Goal: Task Accomplishment & Management: Manage account settings

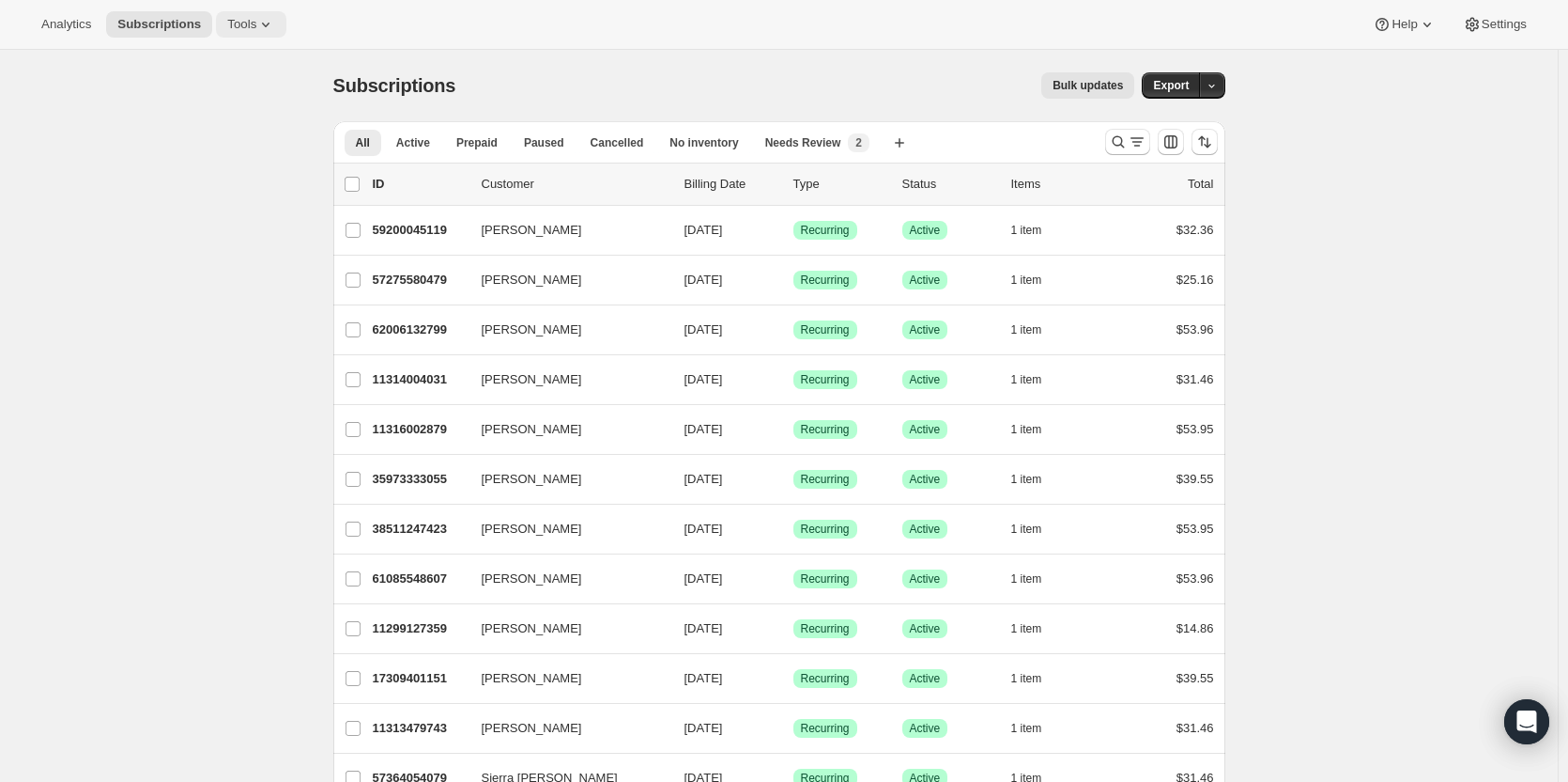
click at [234, 25] on span "Tools" at bounding box center [242, 23] width 29 height 15
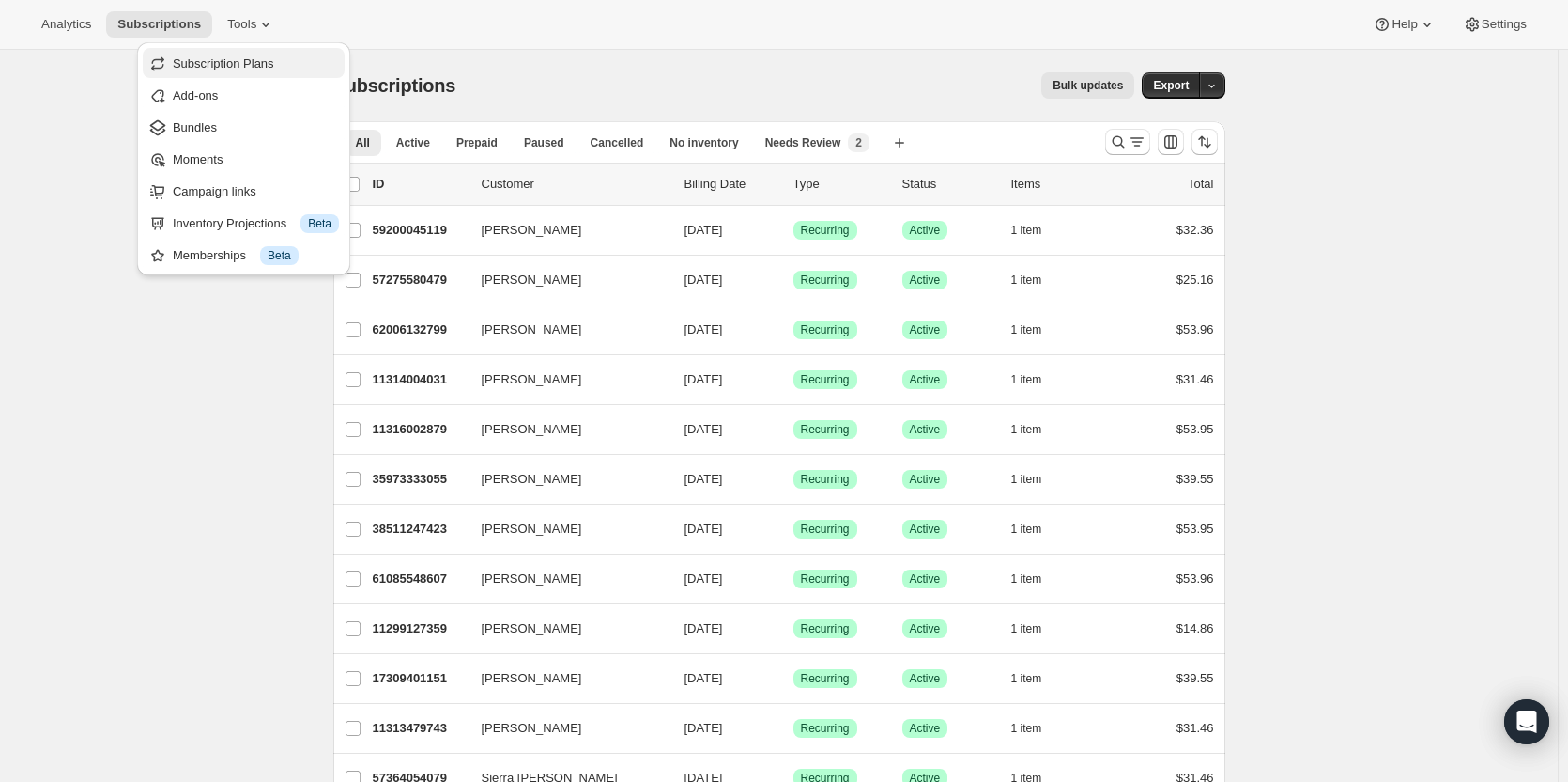
click at [247, 68] on span "Subscription Plans" at bounding box center [223, 63] width 101 height 14
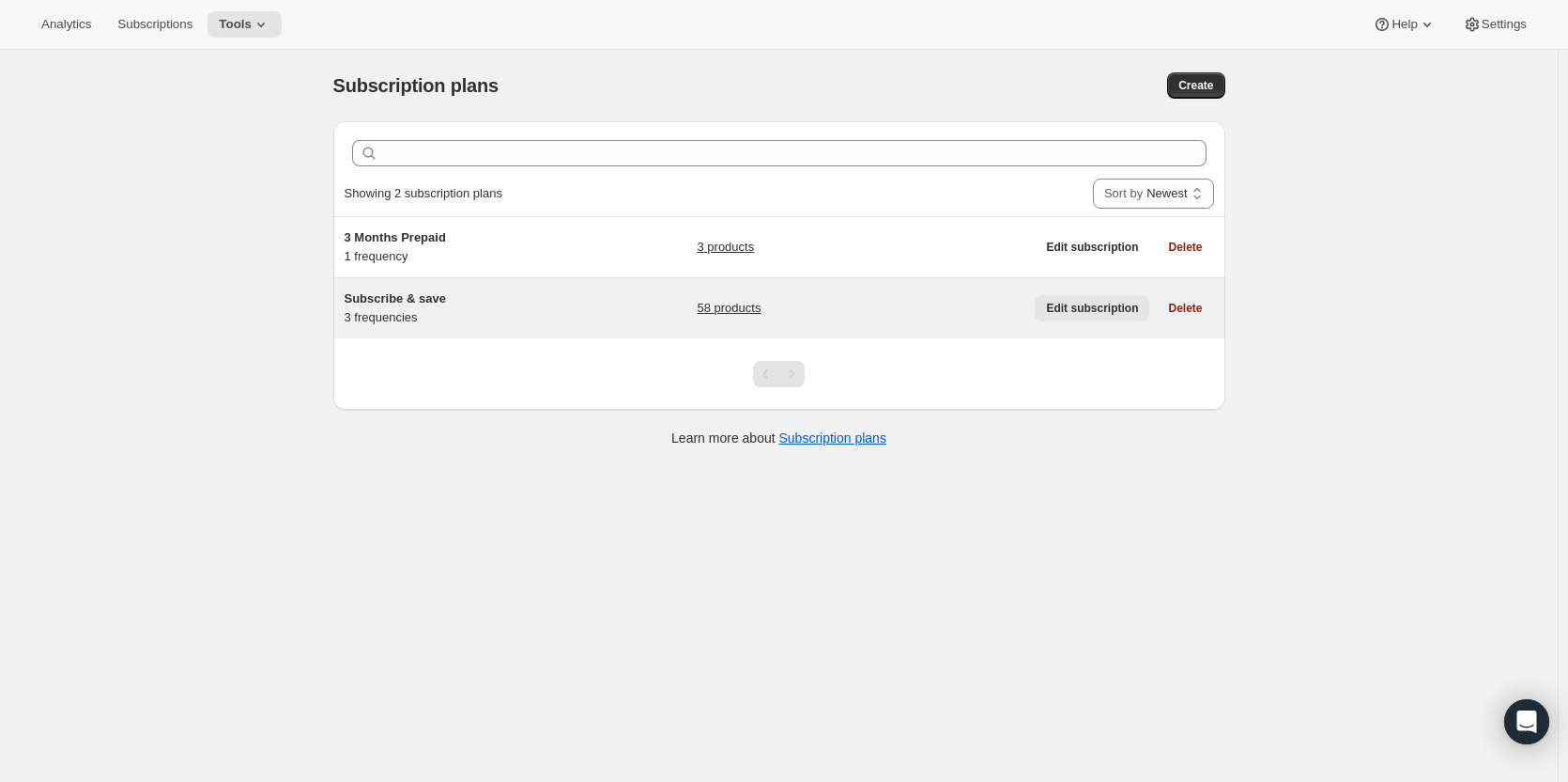
click at [1082, 308] on span "Edit subscription" at bounding box center [1091, 307] width 92 height 15
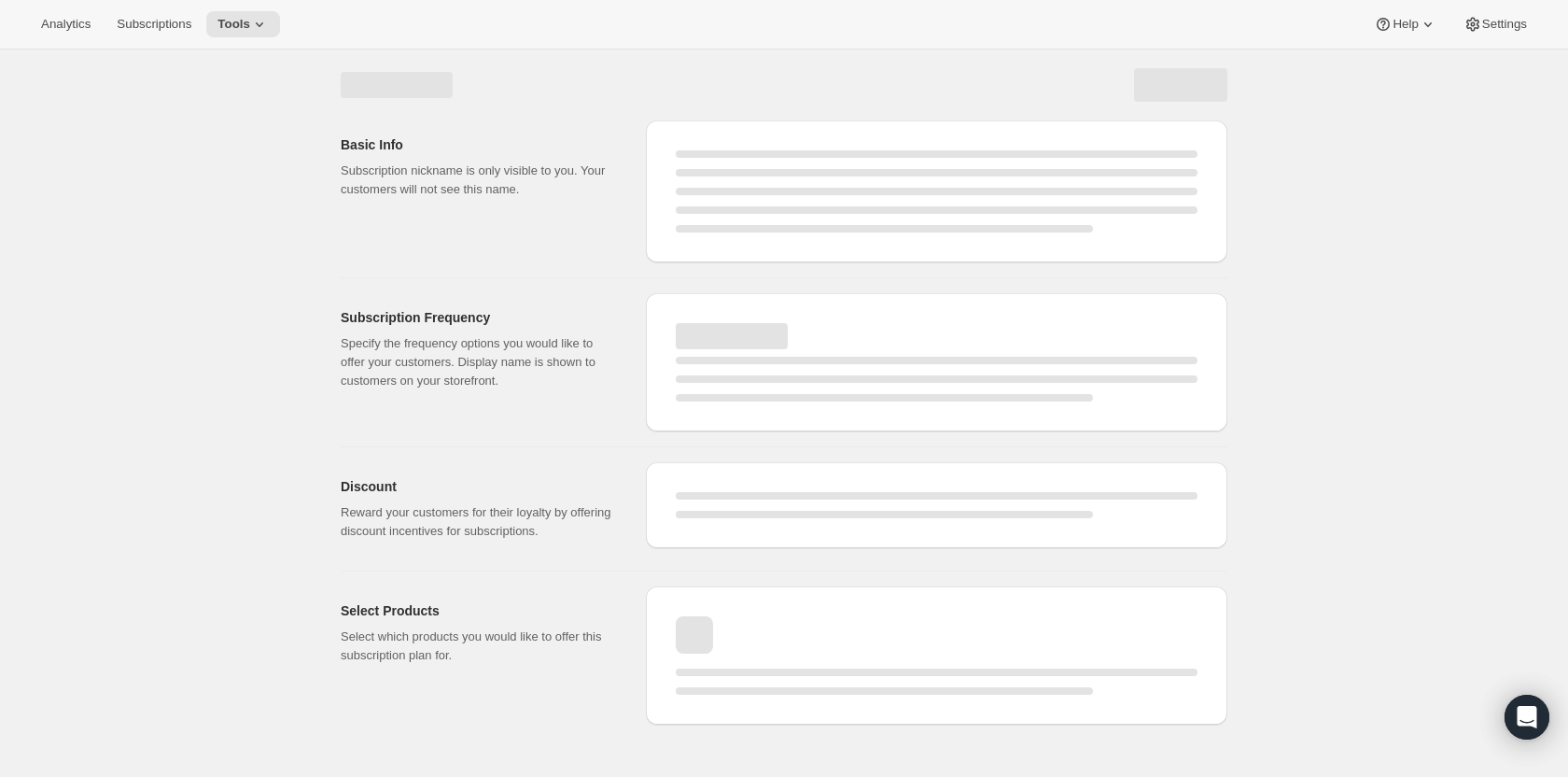
select select "WEEK"
select select "MONTH"
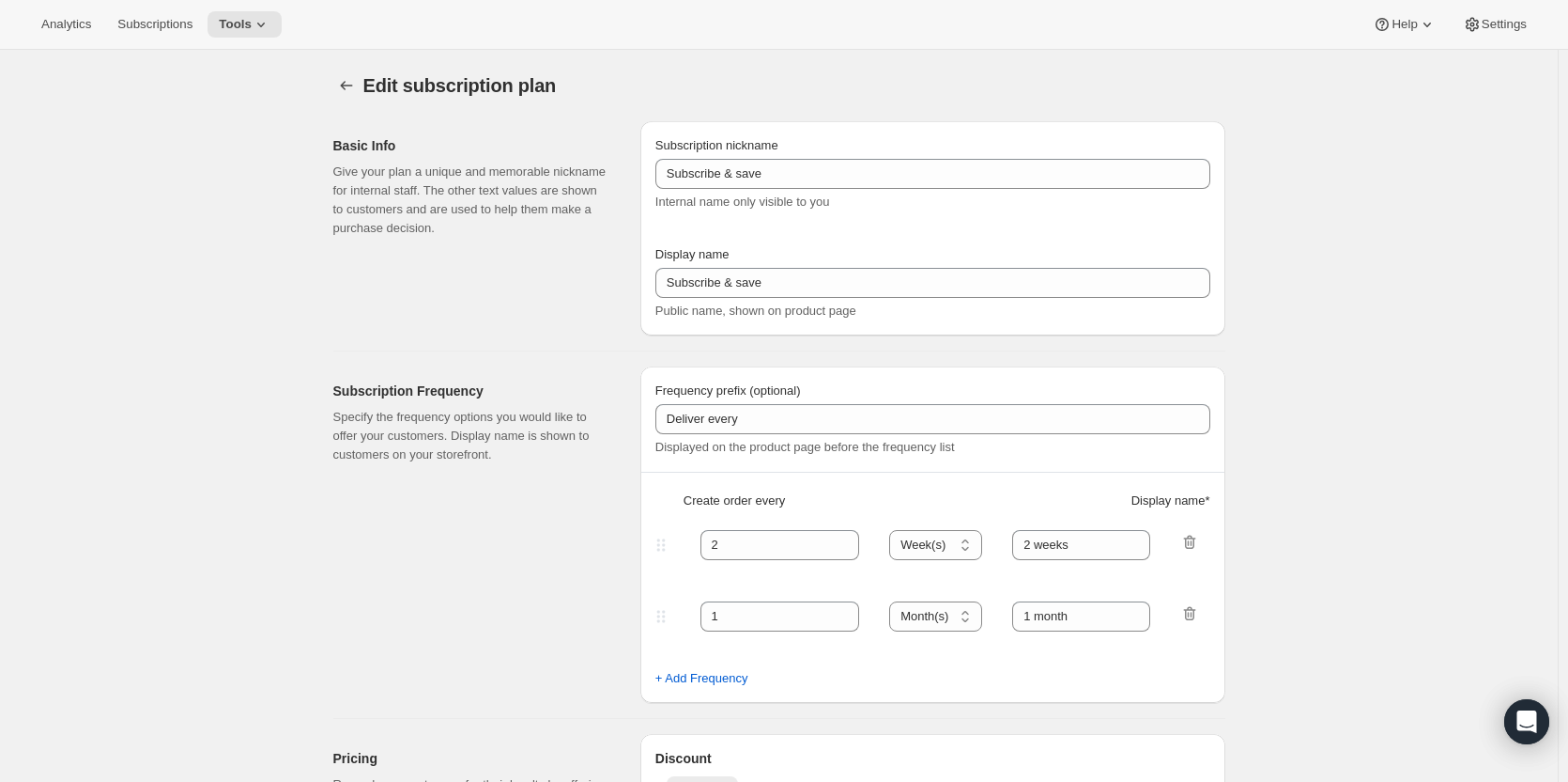
type input "Subscribe & Save 10%"
type input "4"
select select "WEEK"
type input "4 weeks"
type input "10"
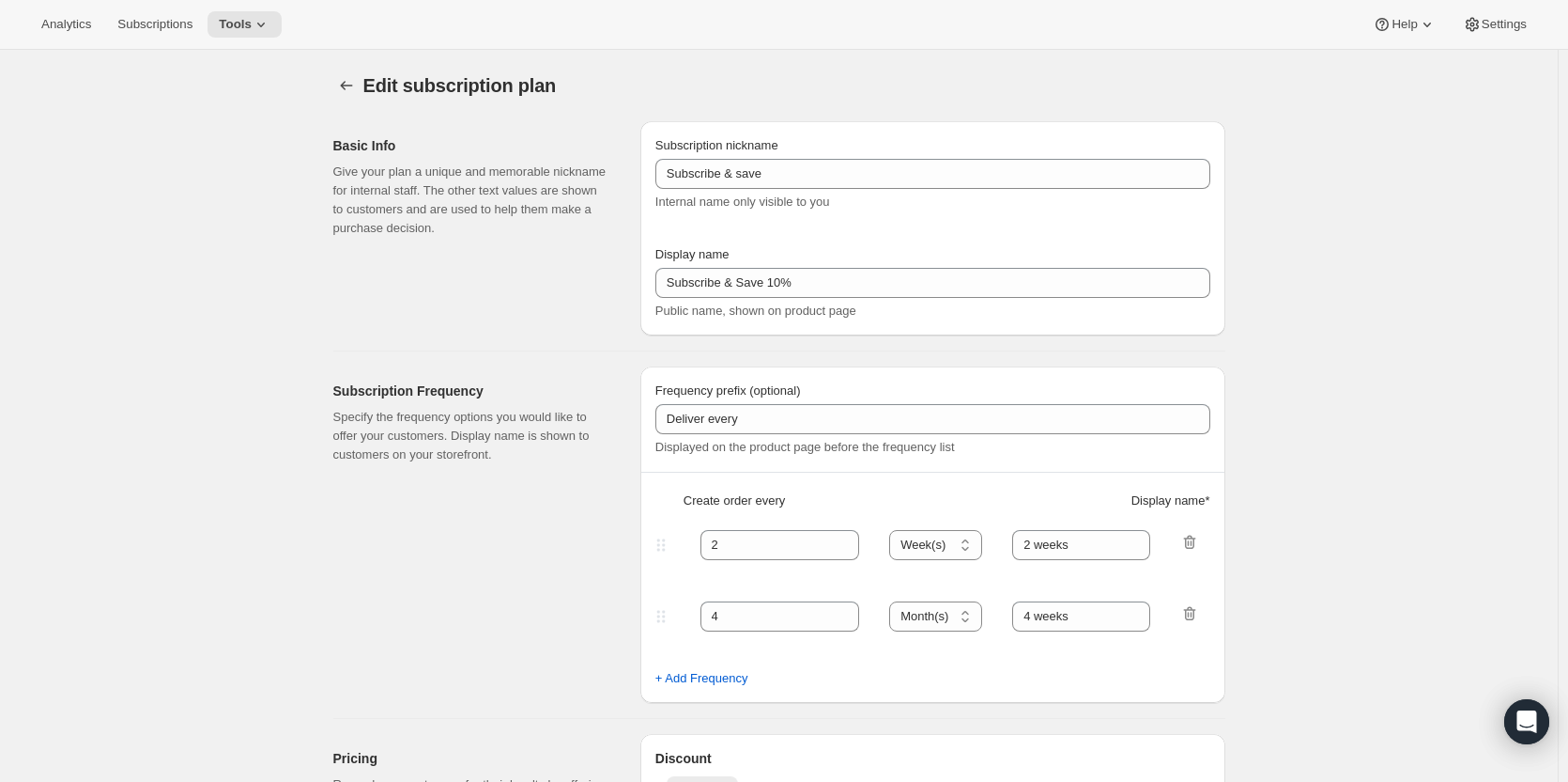
select select "WEEK"
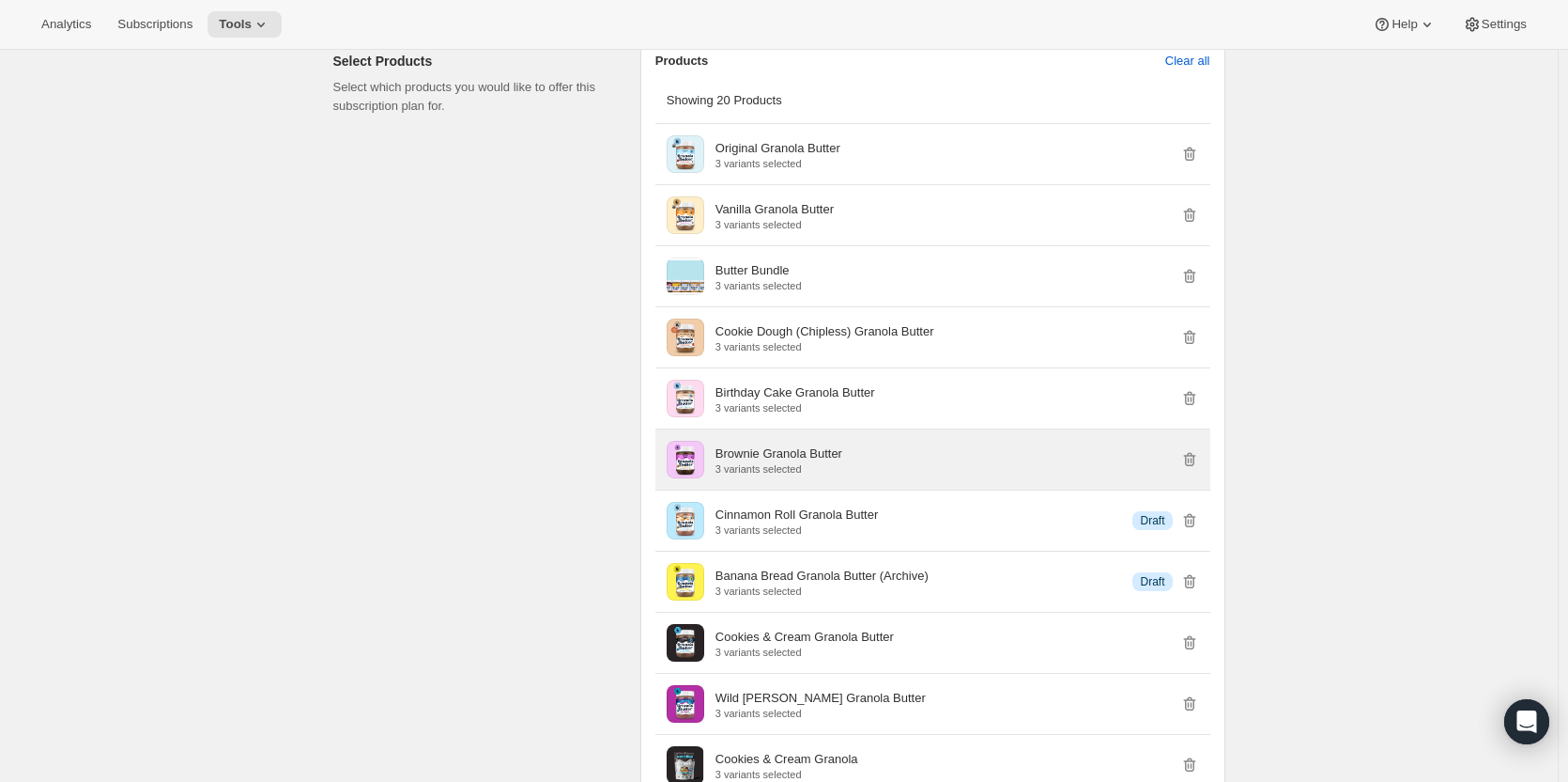
scroll to position [1127, 0]
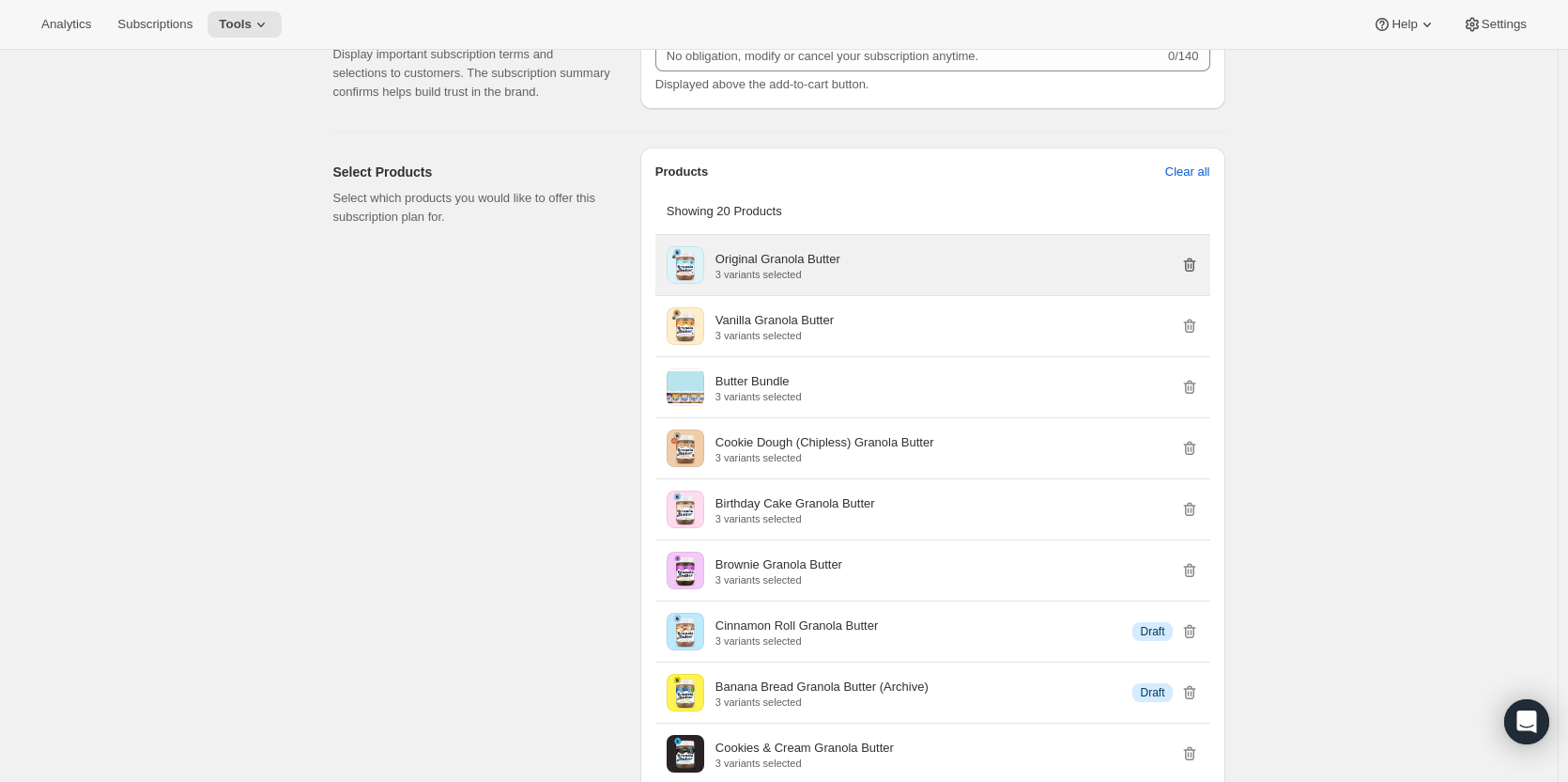
click at [1192, 265] on icon "button" at bounding box center [1189, 264] width 19 height 19
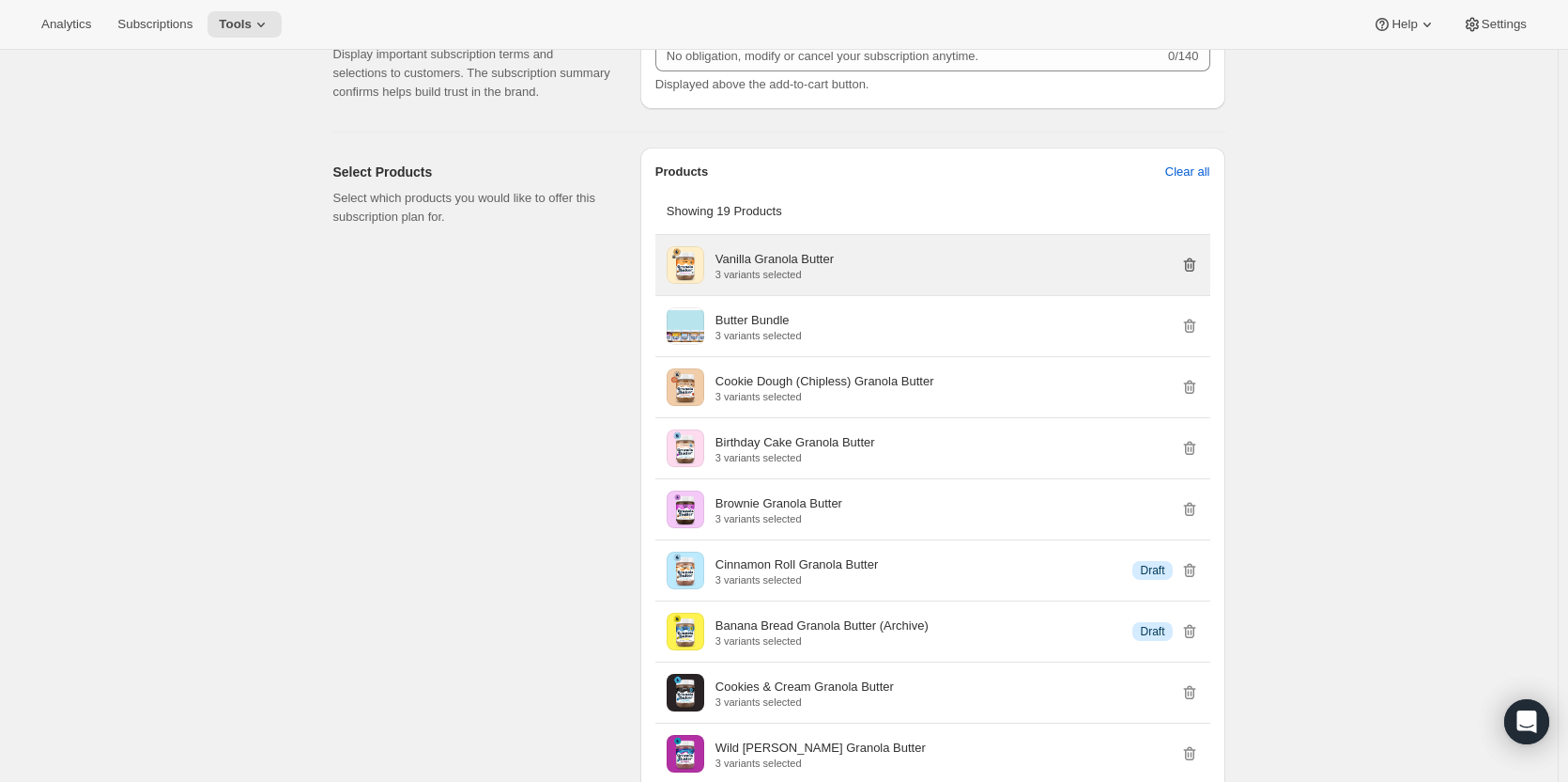
click at [1192, 265] on icon "button" at bounding box center [1189, 264] width 19 height 19
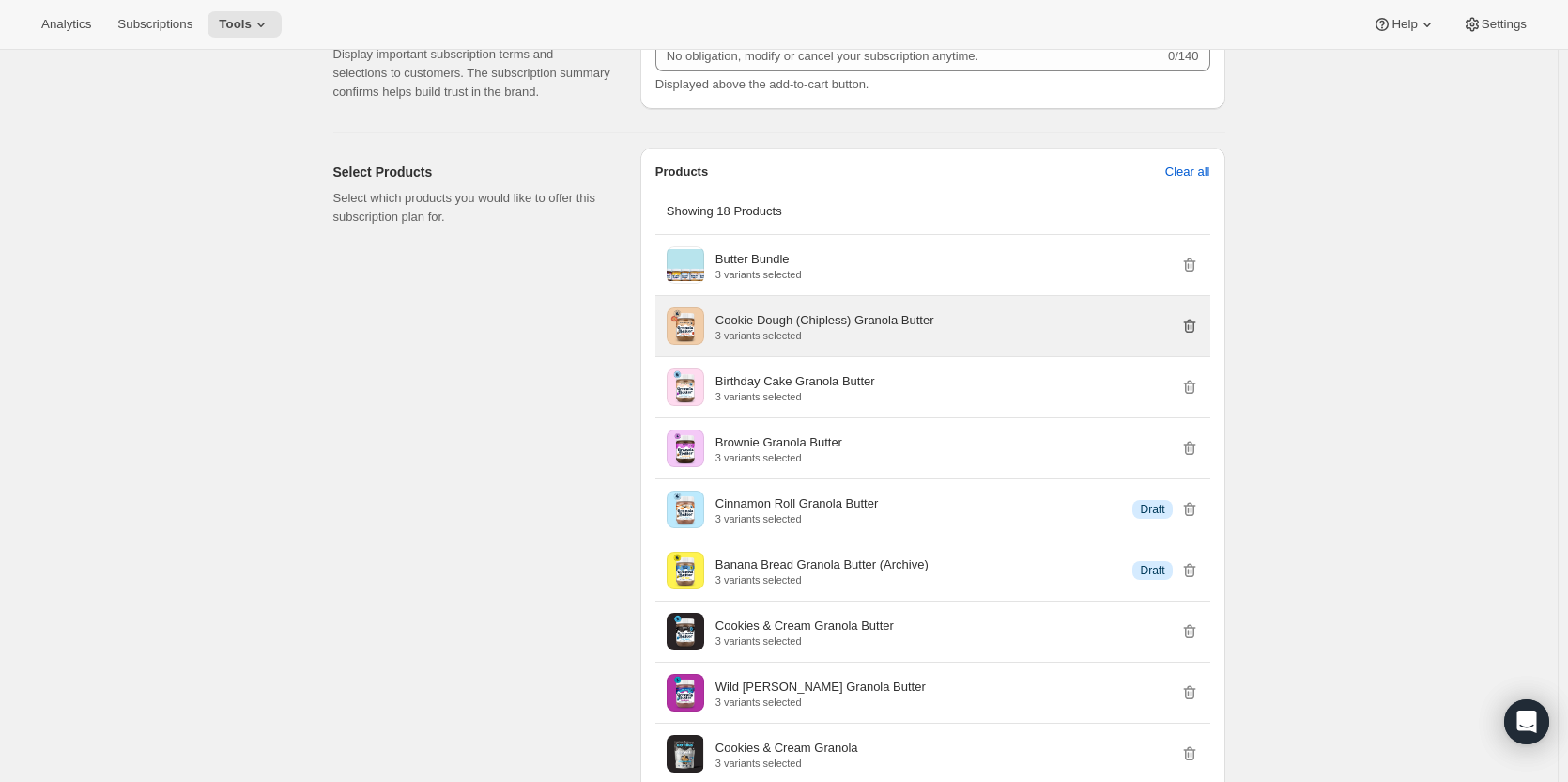
click at [1196, 325] on icon "button" at bounding box center [1189, 326] width 19 height 19
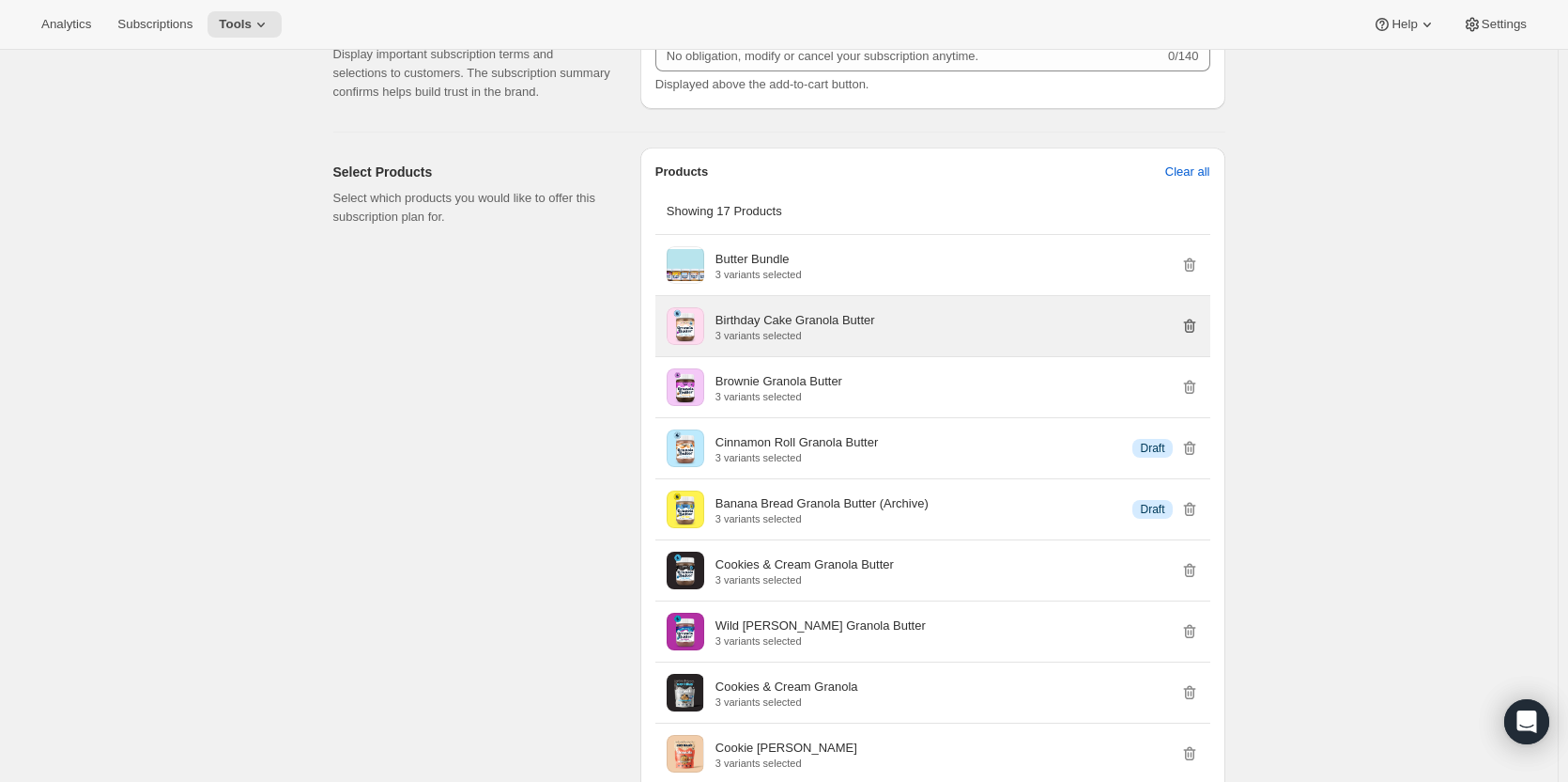
click at [1196, 324] on icon "button" at bounding box center [1189, 326] width 19 height 19
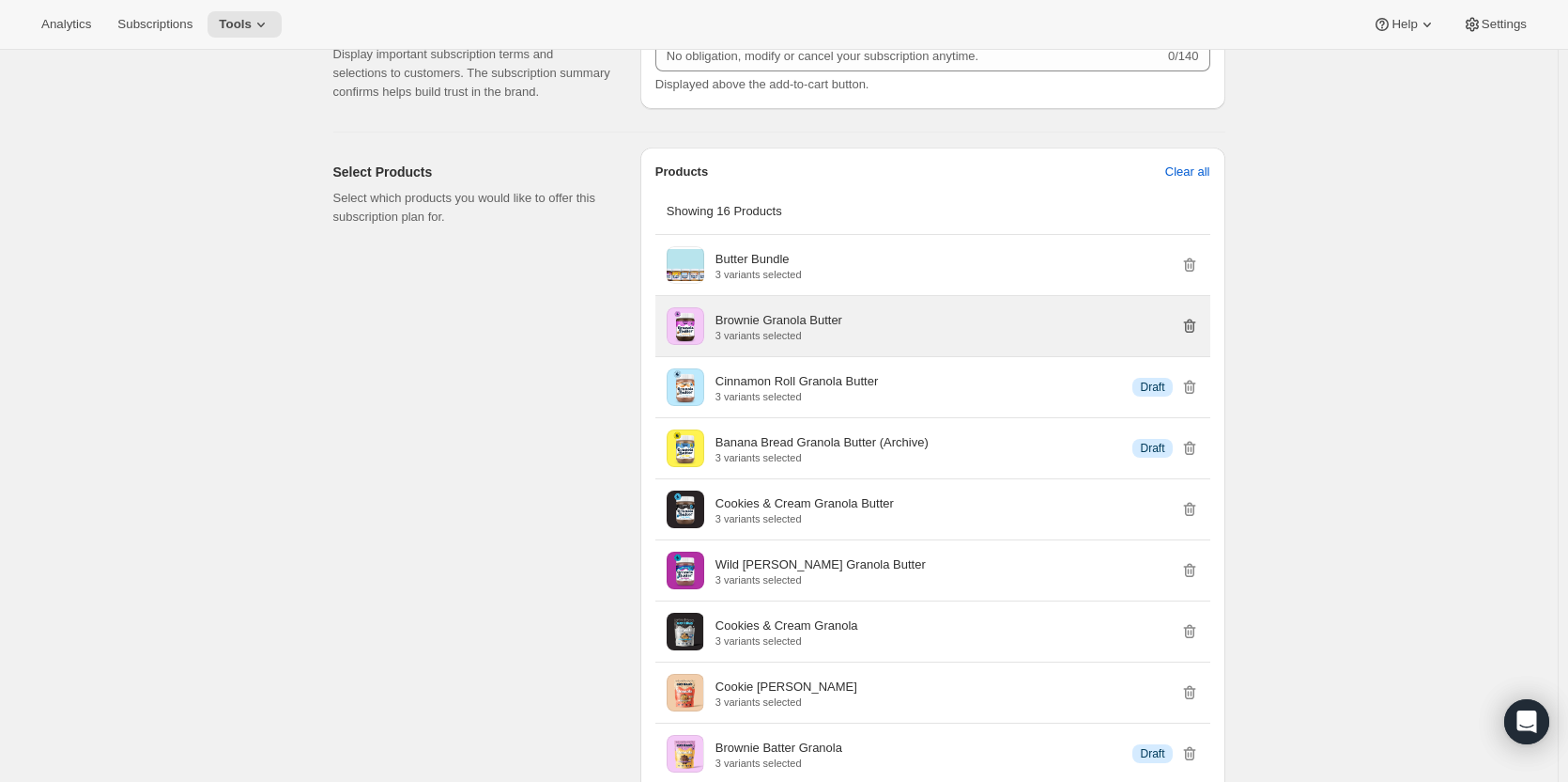
click at [1196, 324] on icon "button" at bounding box center [1189, 326] width 19 height 19
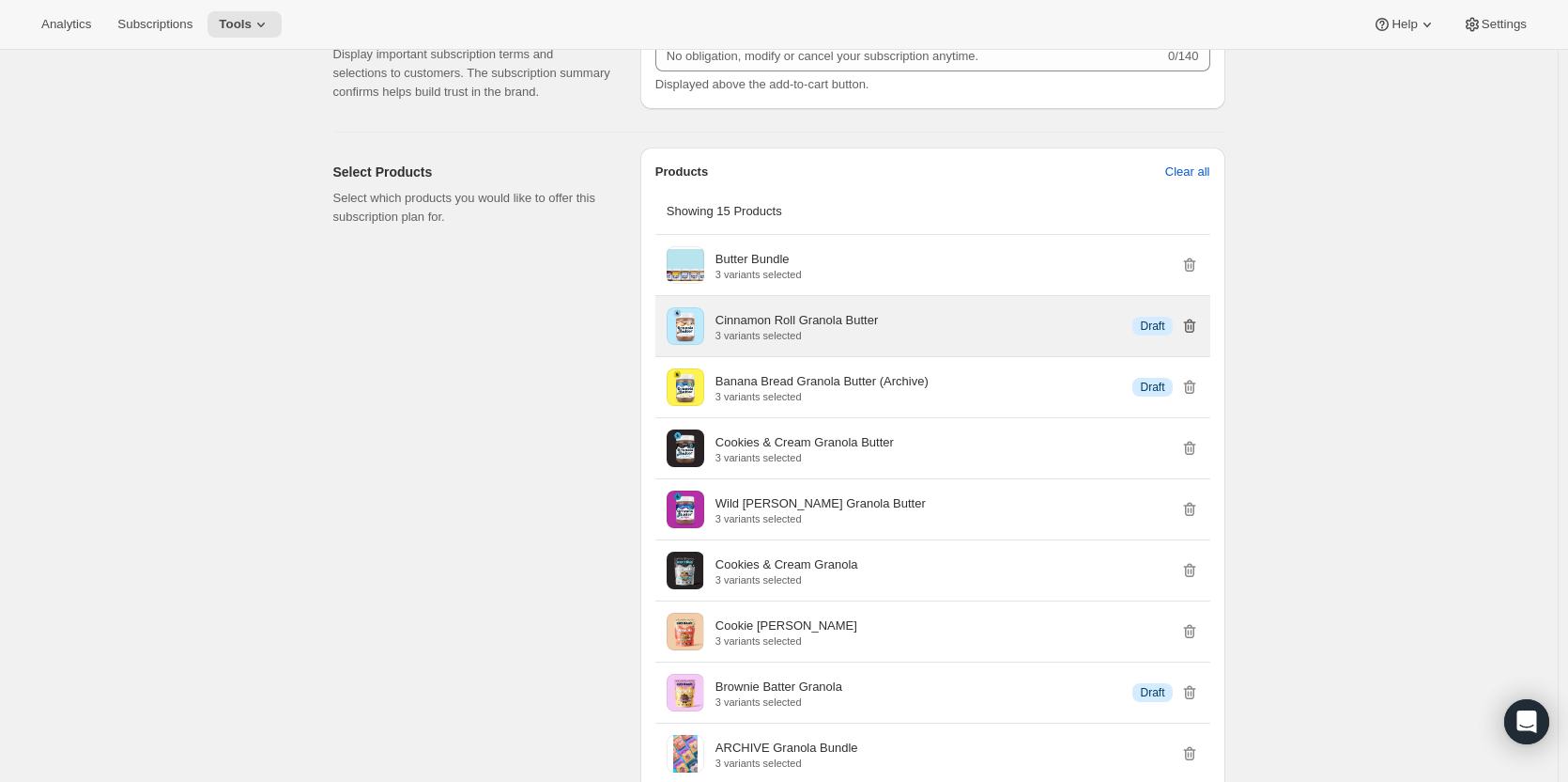
click at [1196, 324] on icon "button" at bounding box center [1189, 326] width 19 height 19
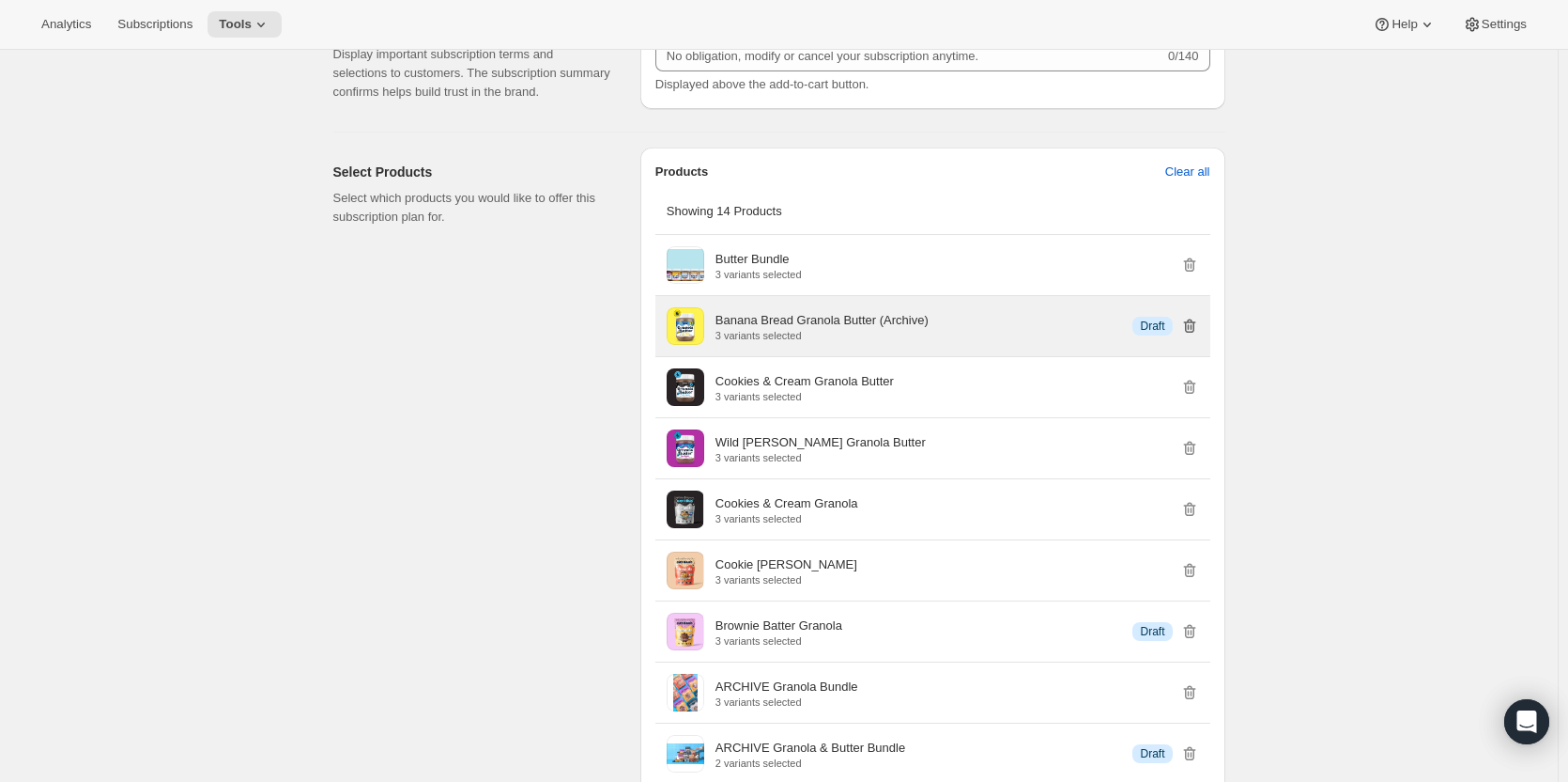
click at [1196, 324] on icon "button" at bounding box center [1189, 326] width 19 height 19
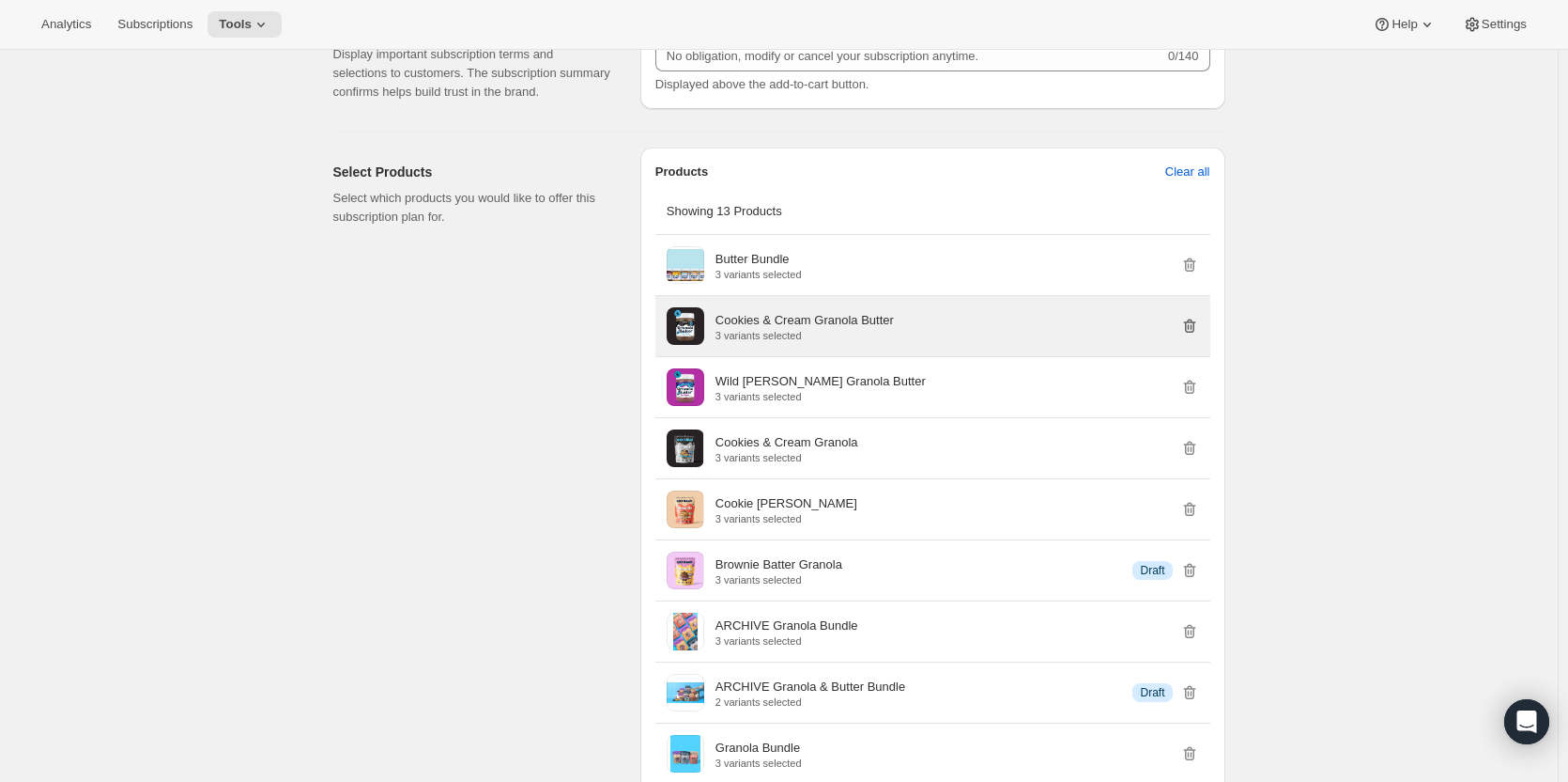
click at [1196, 324] on icon "button" at bounding box center [1189, 326] width 19 height 19
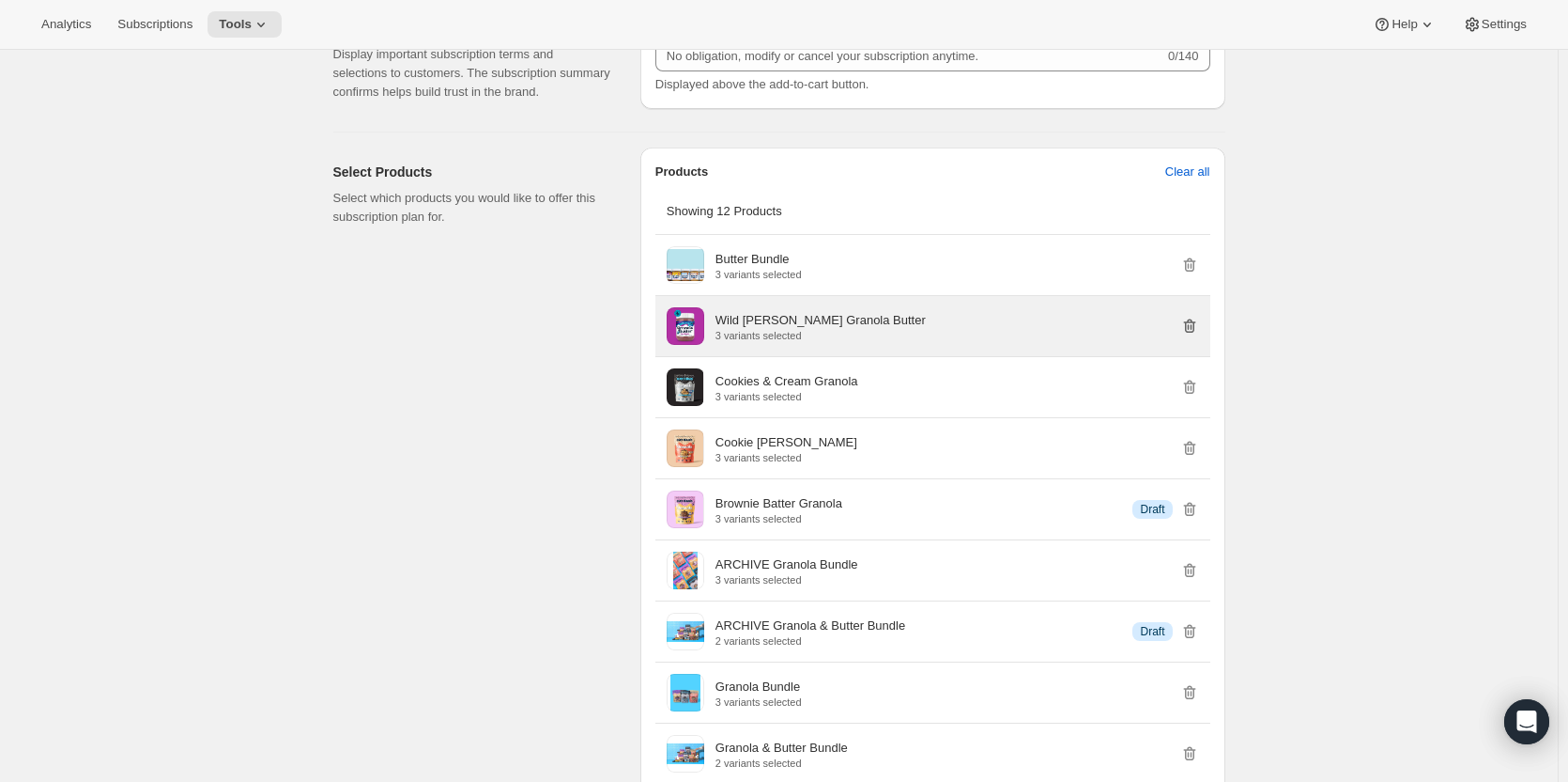
click at [1196, 324] on icon "button" at bounding box center [1189, 326] width 19 height 19
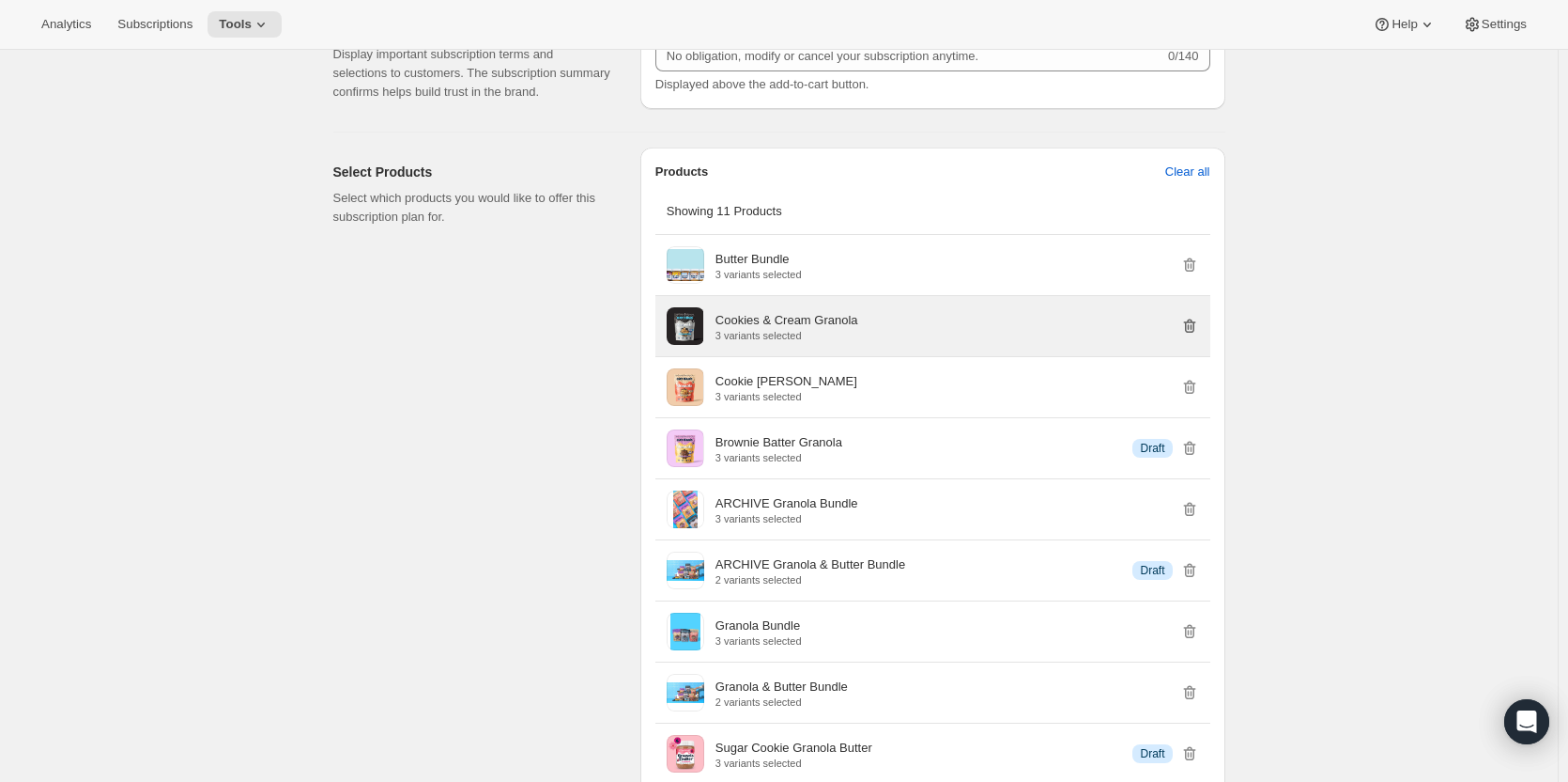
click at [1196, 324] on icon "button" at bounding box center [1189, 326] width 19 height 19
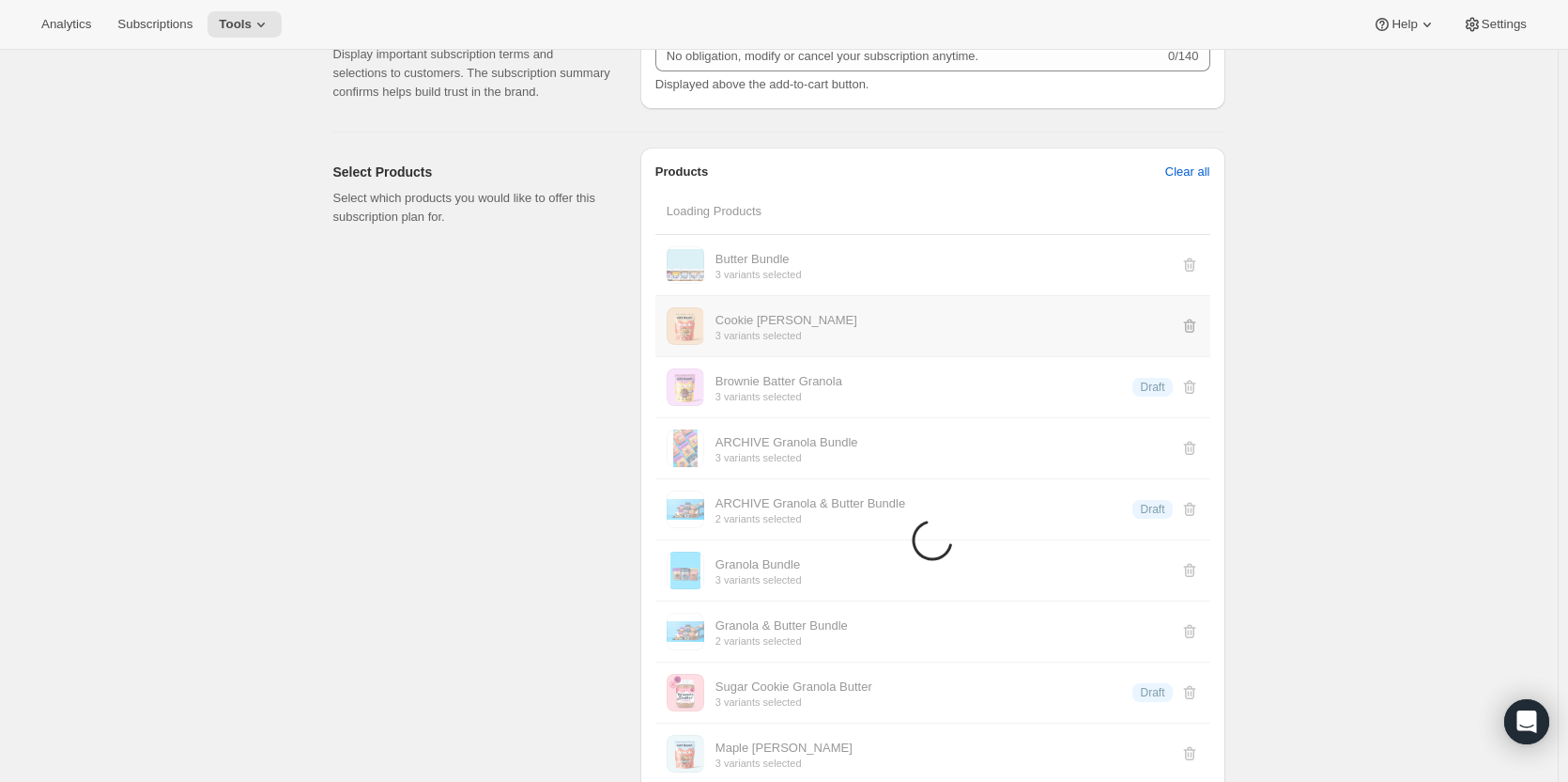
click at [1196, 324] on li "Items are loading" at bounding box center [932, 539] width 555 height 609
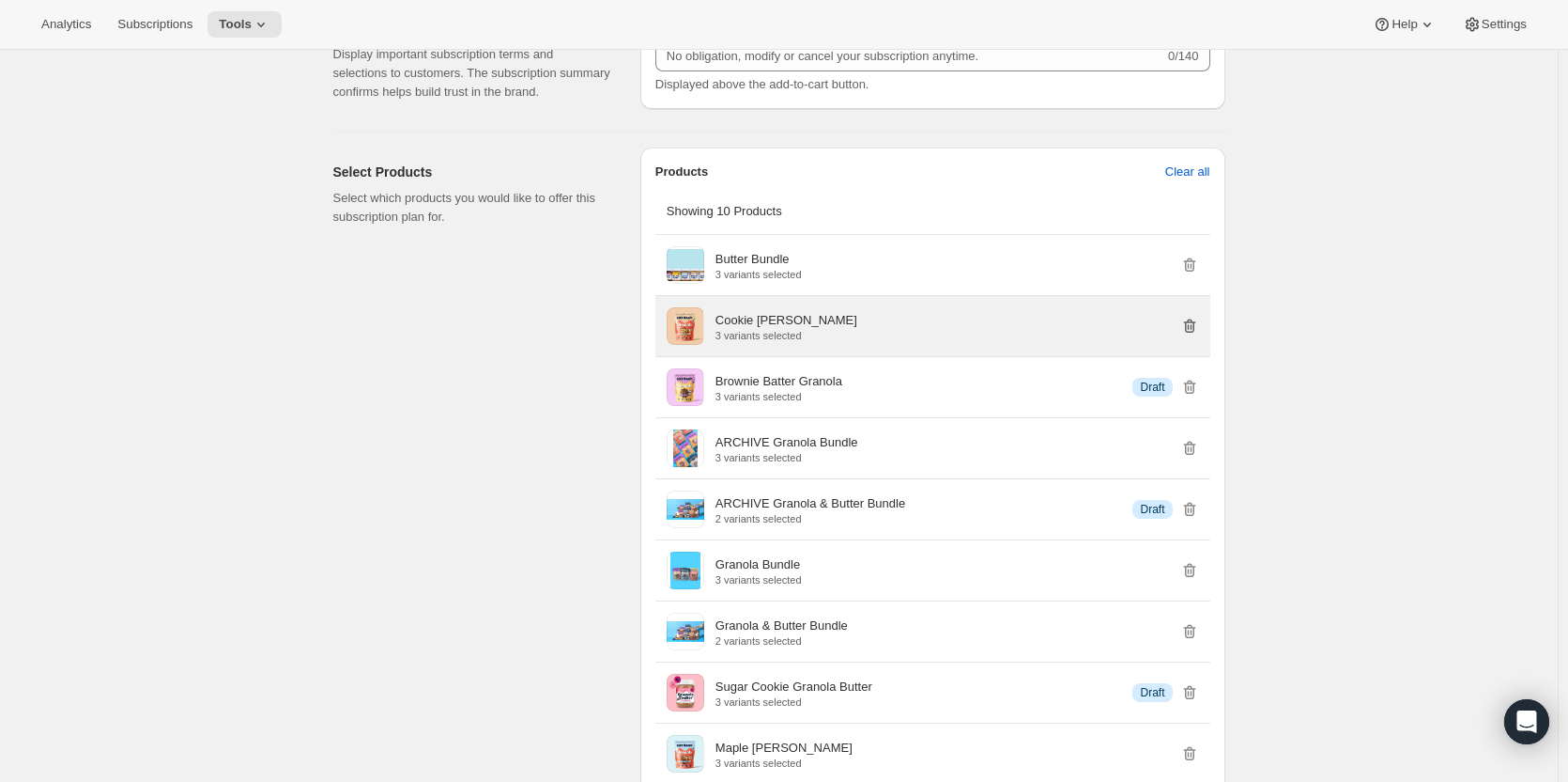
click at [1196, 324] on icon "button" at bounding box center [1189, 326] width 19 height 19
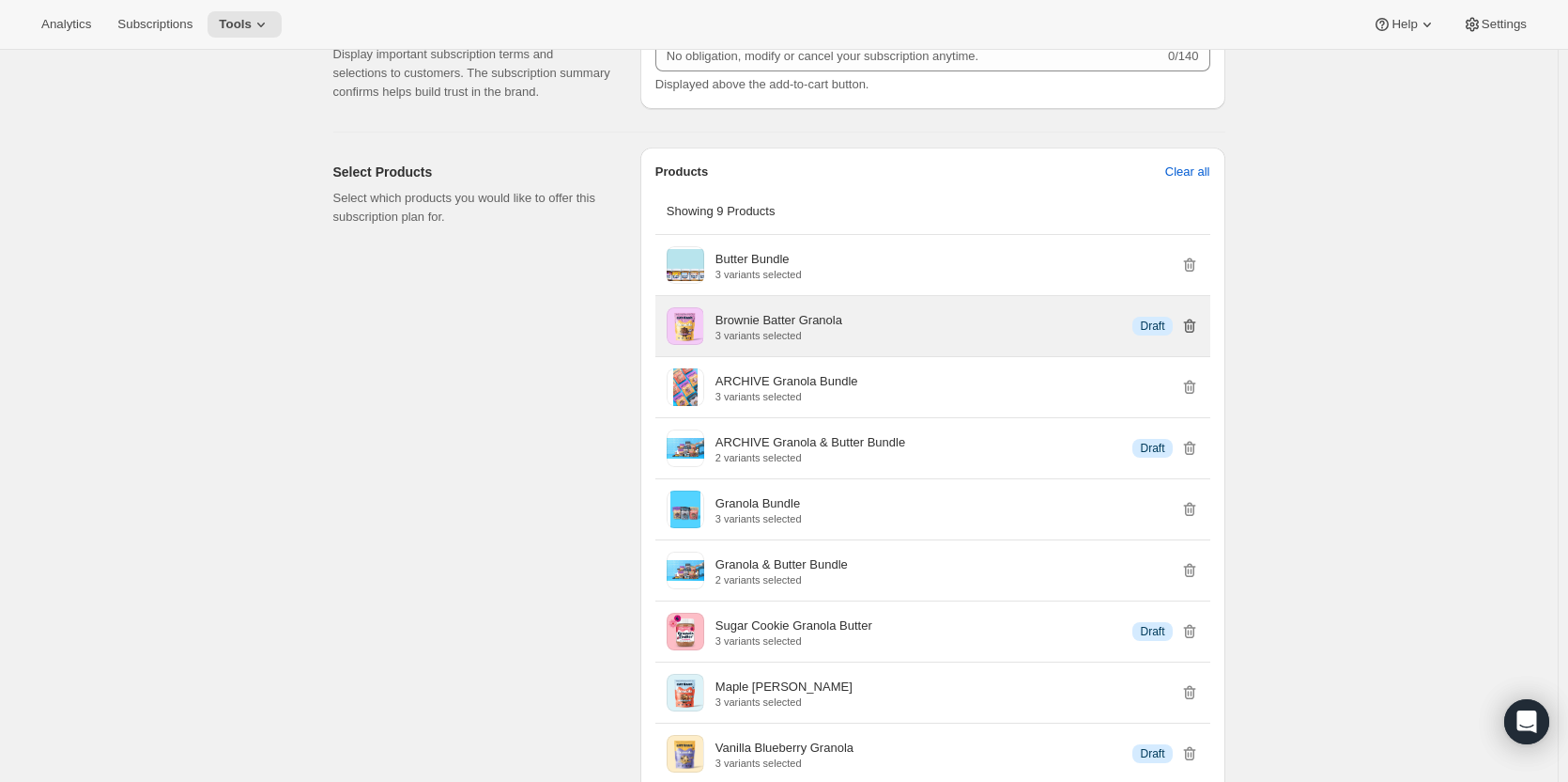
click at [1196, 324] on icon "button" at bounding box center [1189, 326] width 19 height 19
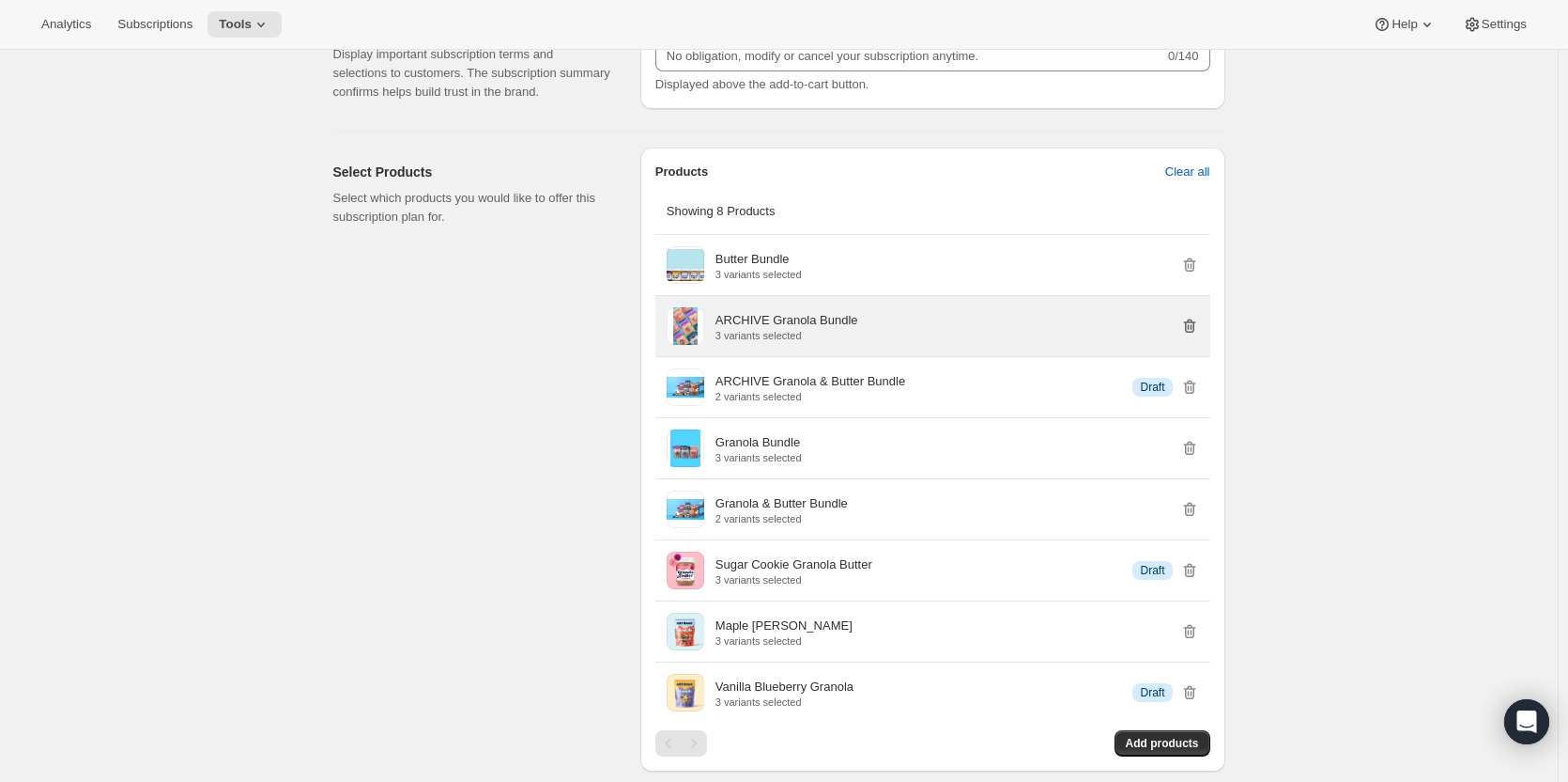
click at [1196, 324] on icon "button" at bounding box center [1189, 326] width 19 height 19
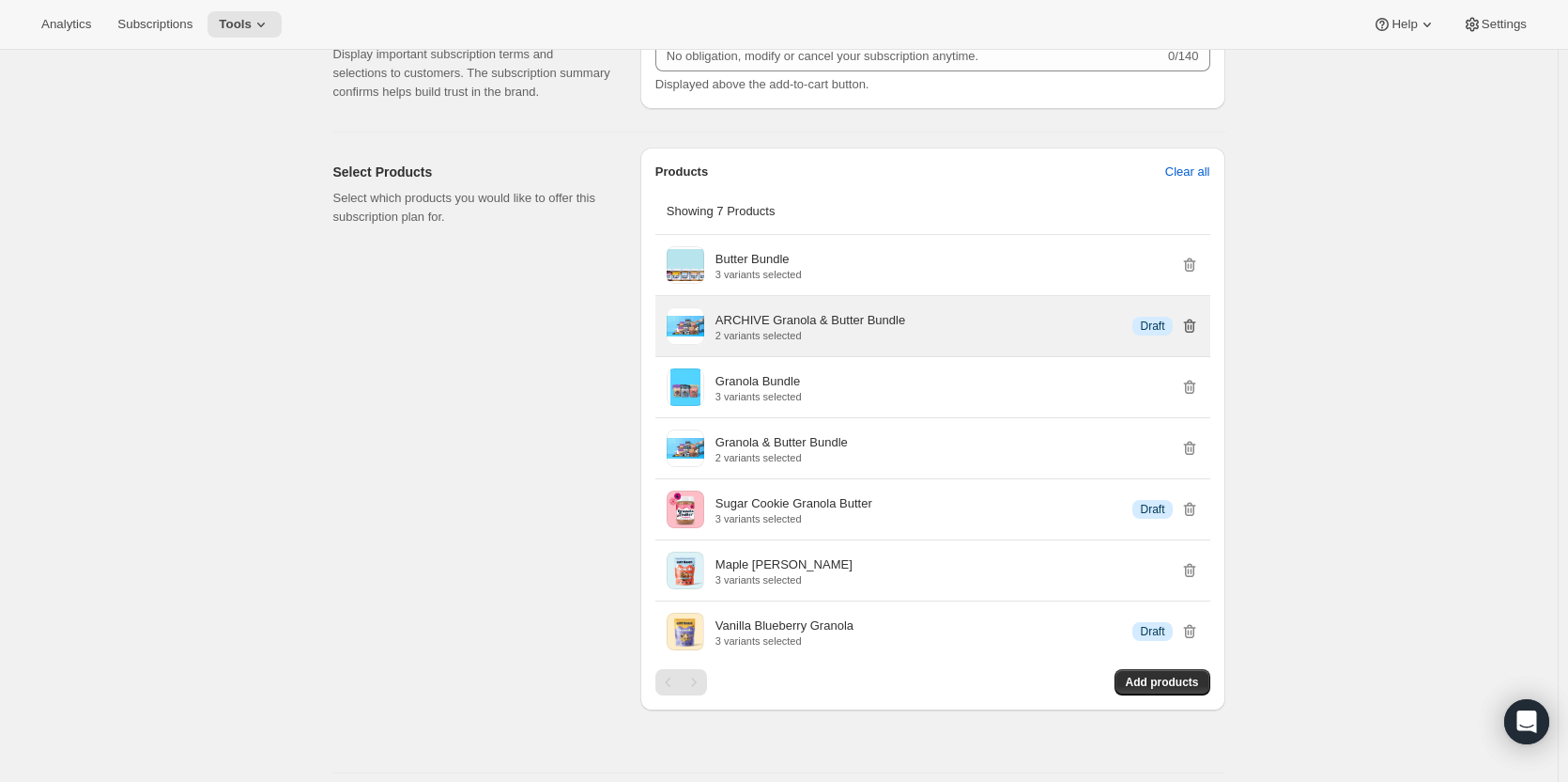
click at [1196, 324] on icon "button" at bounding box center [1189, 326] width 19 height 19
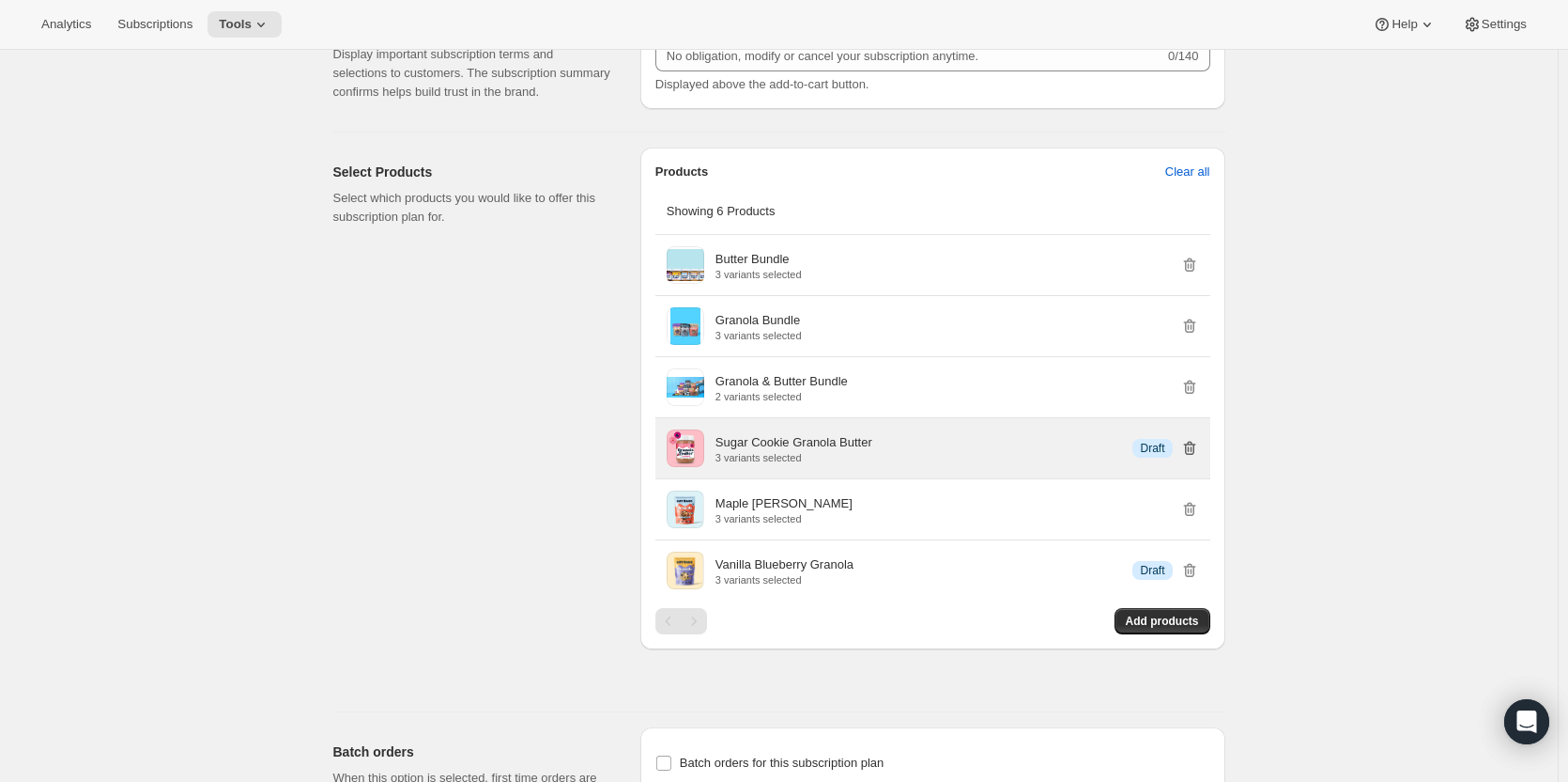
click at [1195, 445] on icon "button" at bounding box center [1189, 449] width 13 height 14
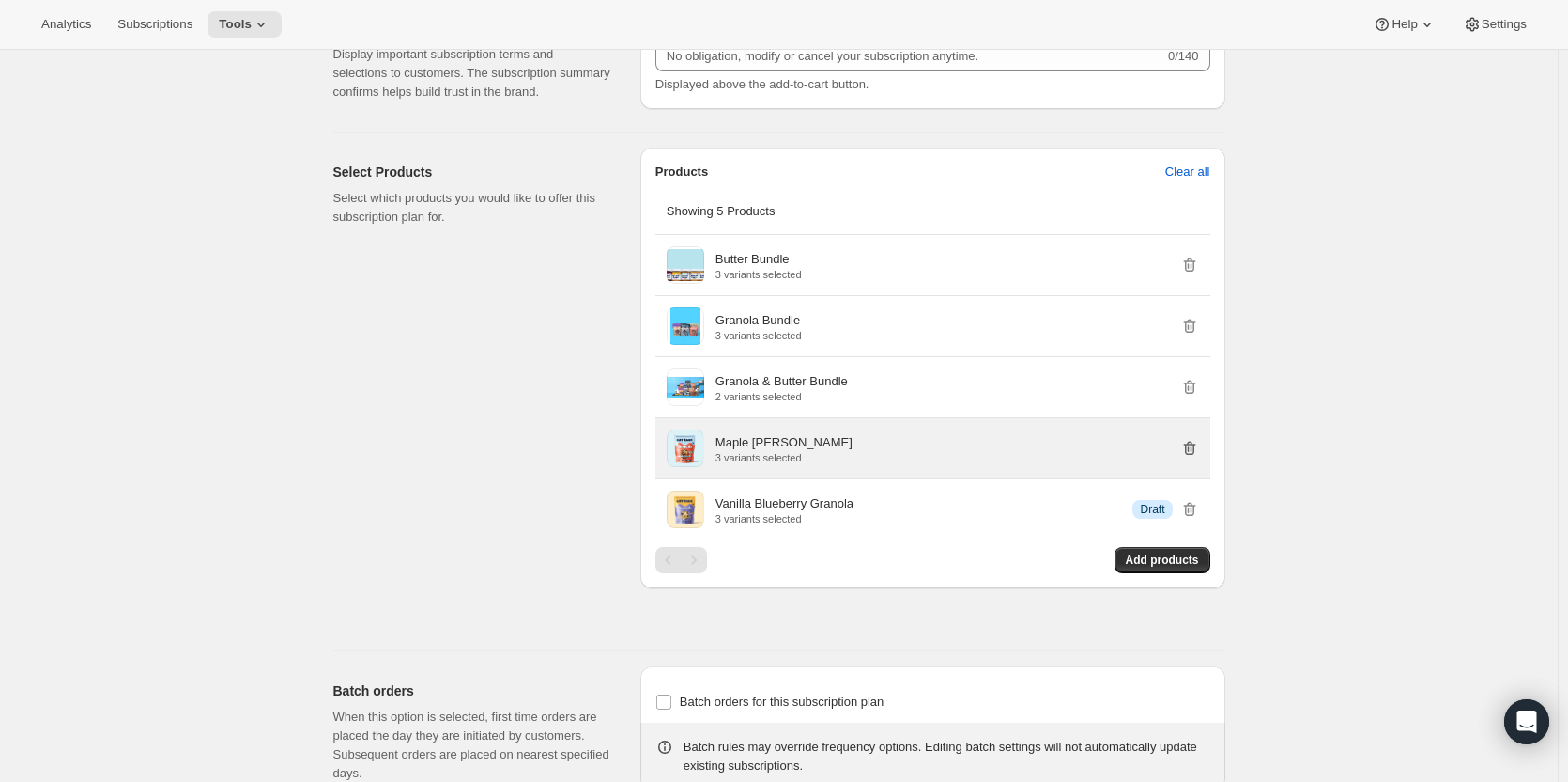
click at [1195, 447] on icon "button" at bounding box center [1189, 449] width 13 height 14
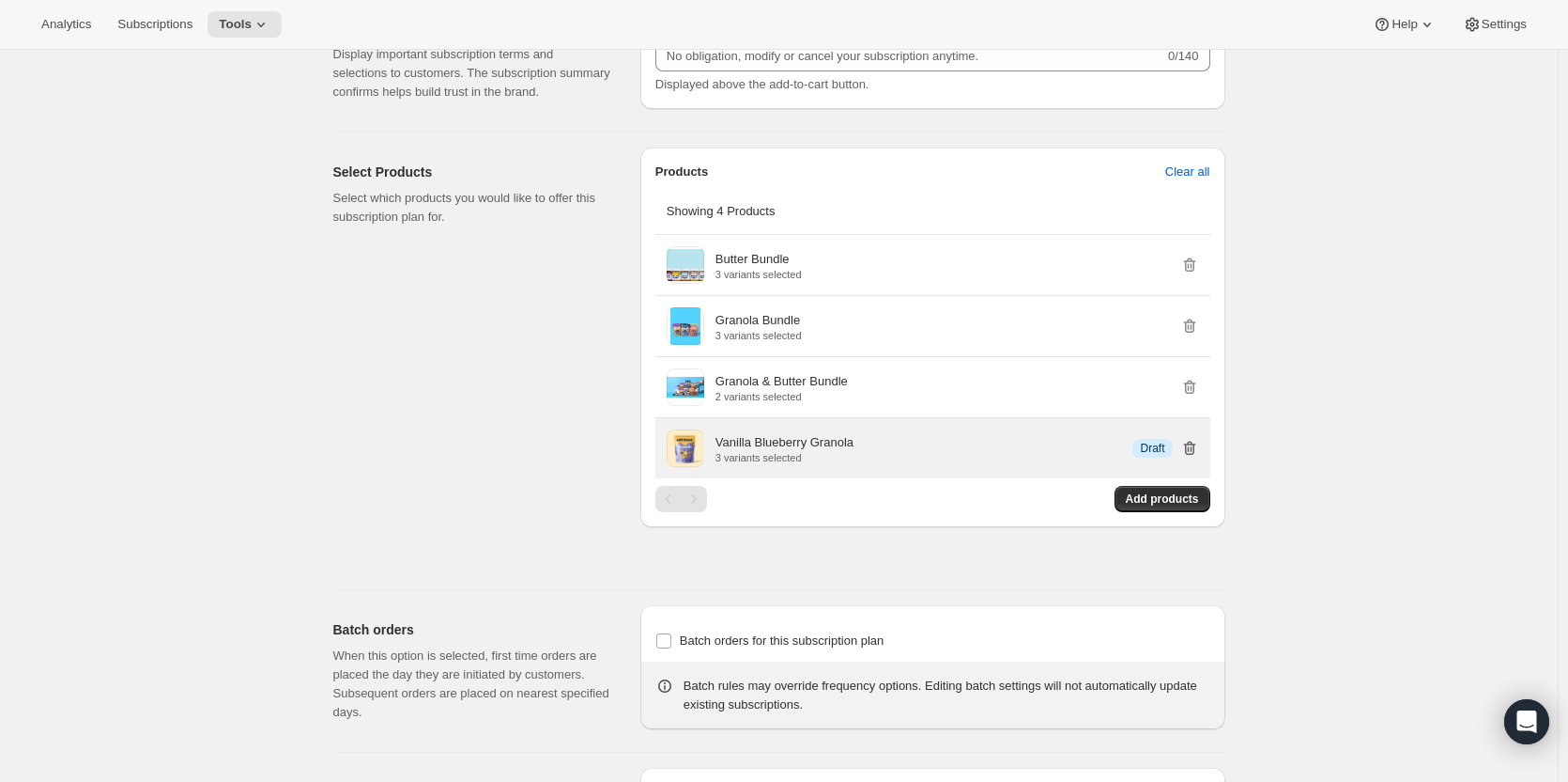
click at [1195, 447] on icon "button" at bounding box center [1189, 449] width 13 height 14
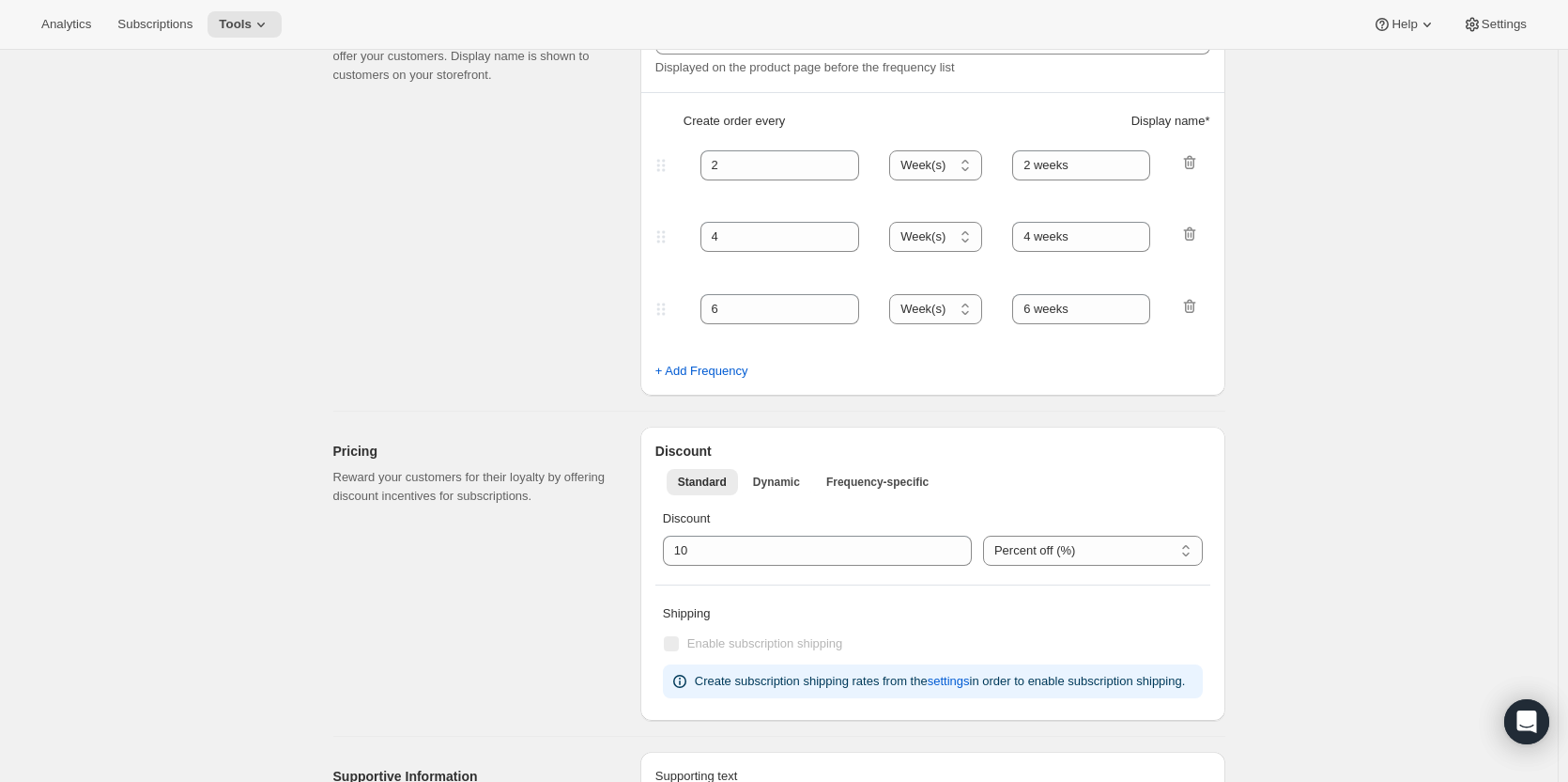
scroll to position [361, 0]
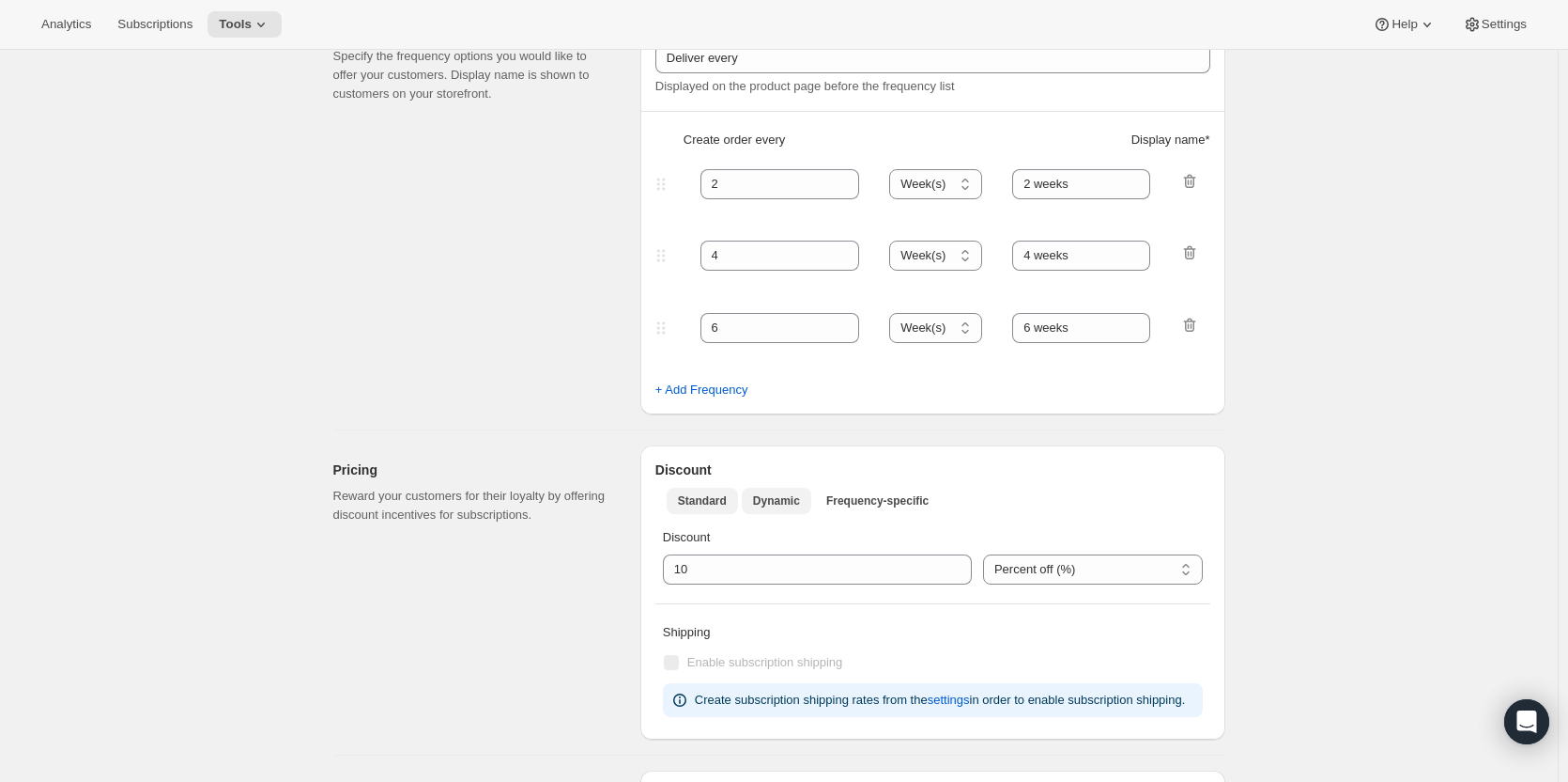
click at [786, 496] on span "Dynamic" at bounding box center [777, 500] width 47 height 15
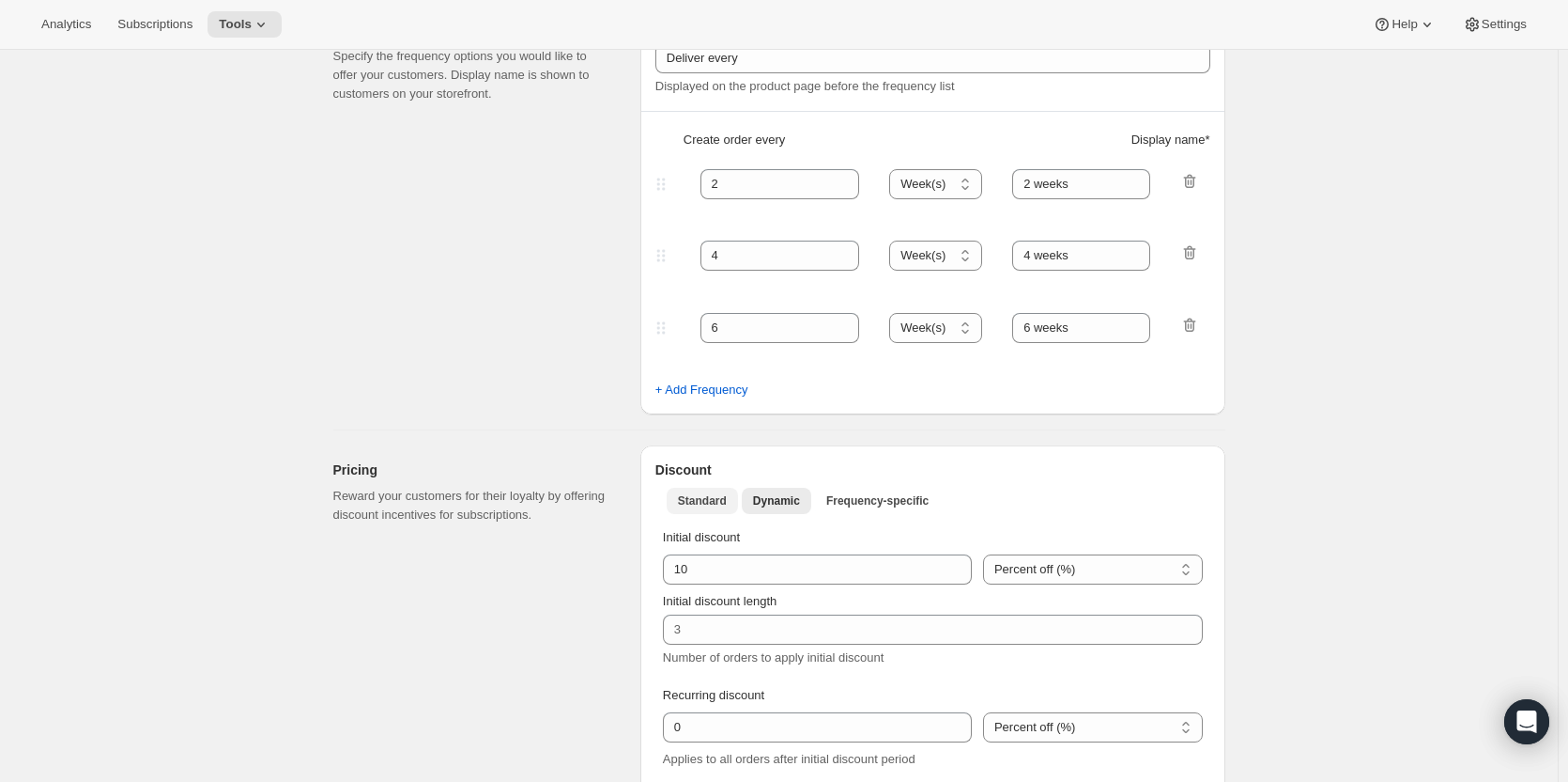
click at [694, 495] on span "Standard" at bounding box center [703, 500] width 49 height 15
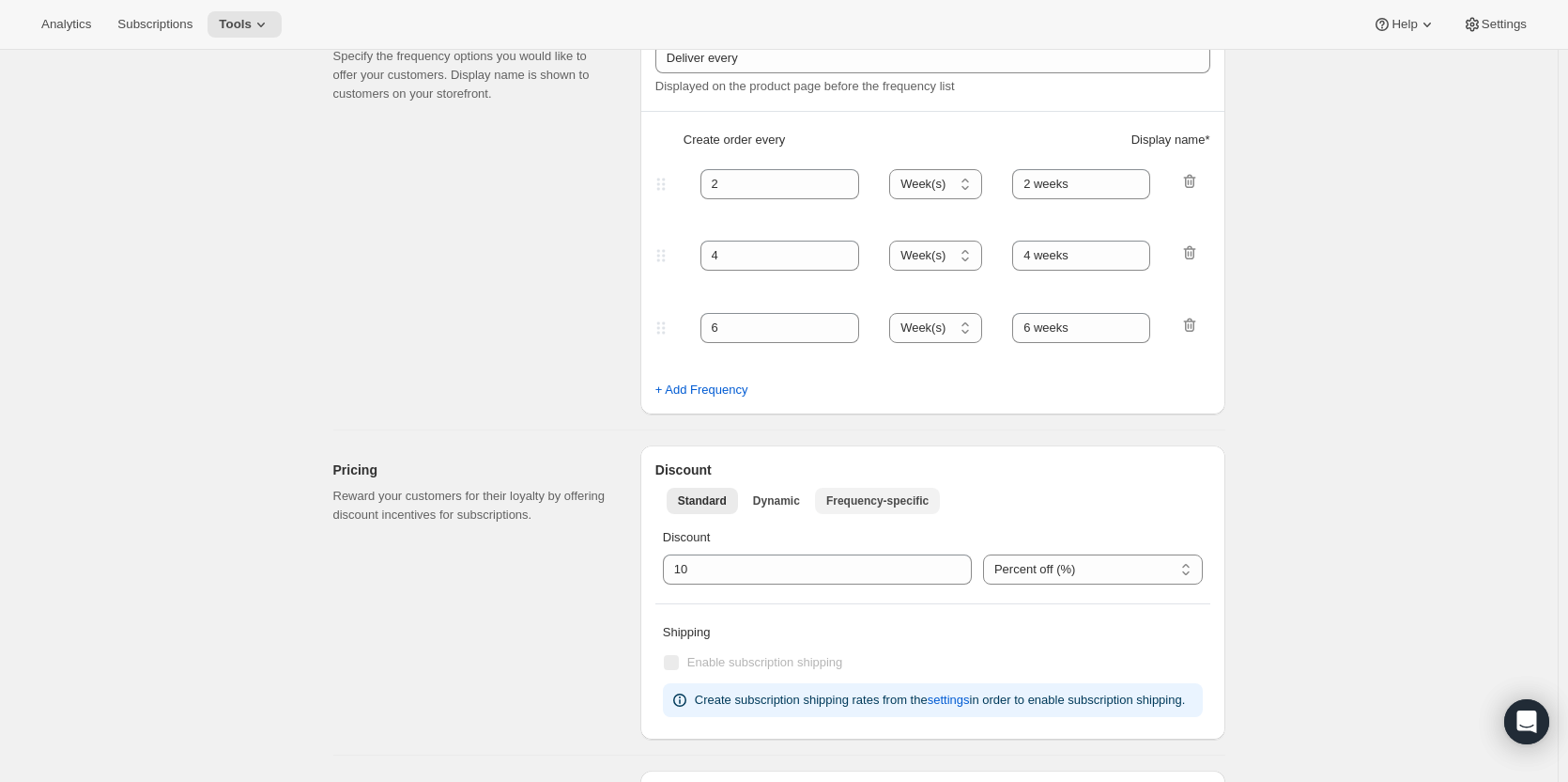
click at [866, 514] on button "Frequency-specific" at bounding box center [877, 500] width 125 height 26
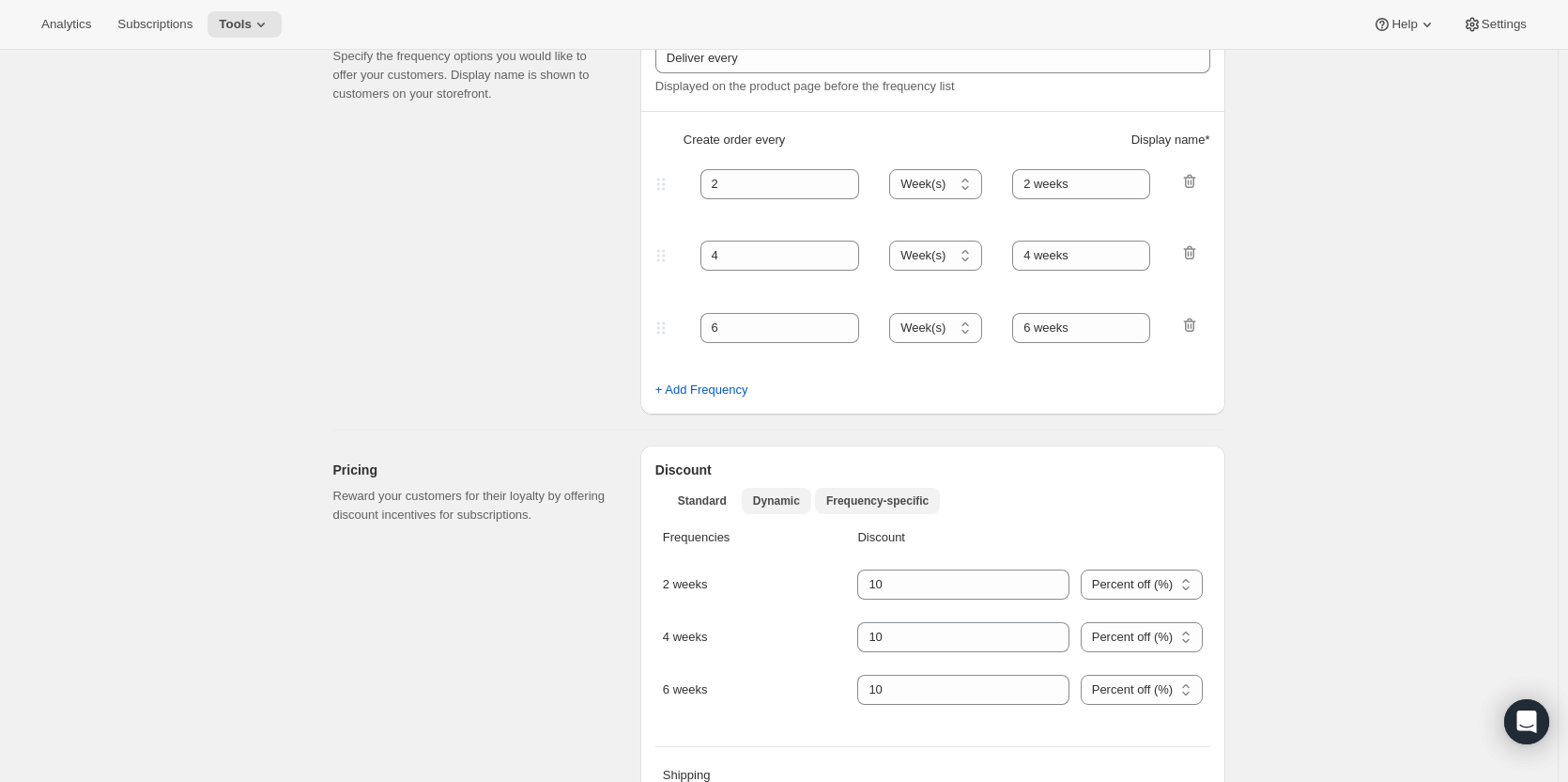
click at [774, 501] on span "Dynamic" at bounding box center [777, 500] width 47 height 15
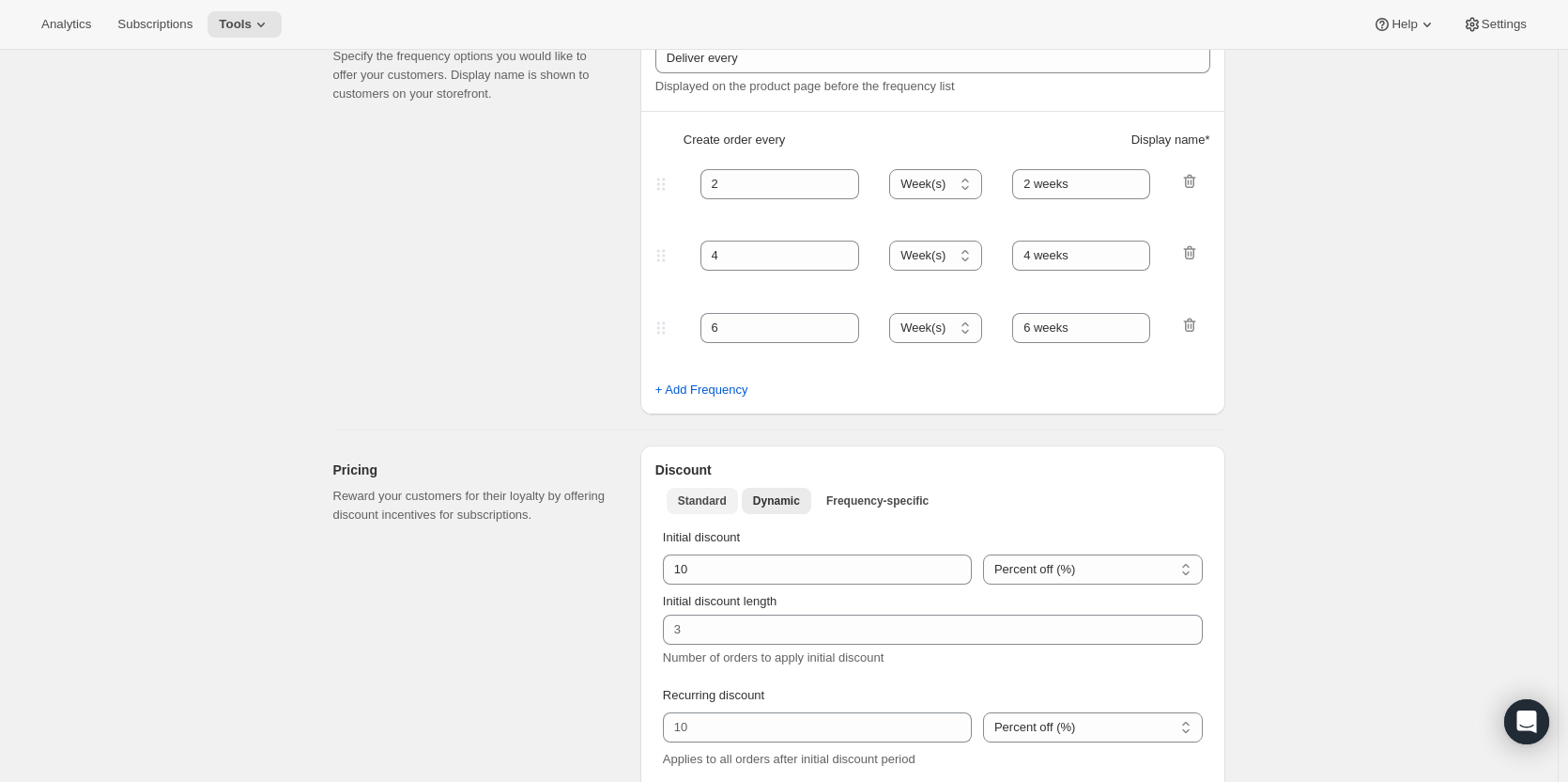
click at [715, 502] on span "Standard" at bounding box center [703, 500] width 49 height 15
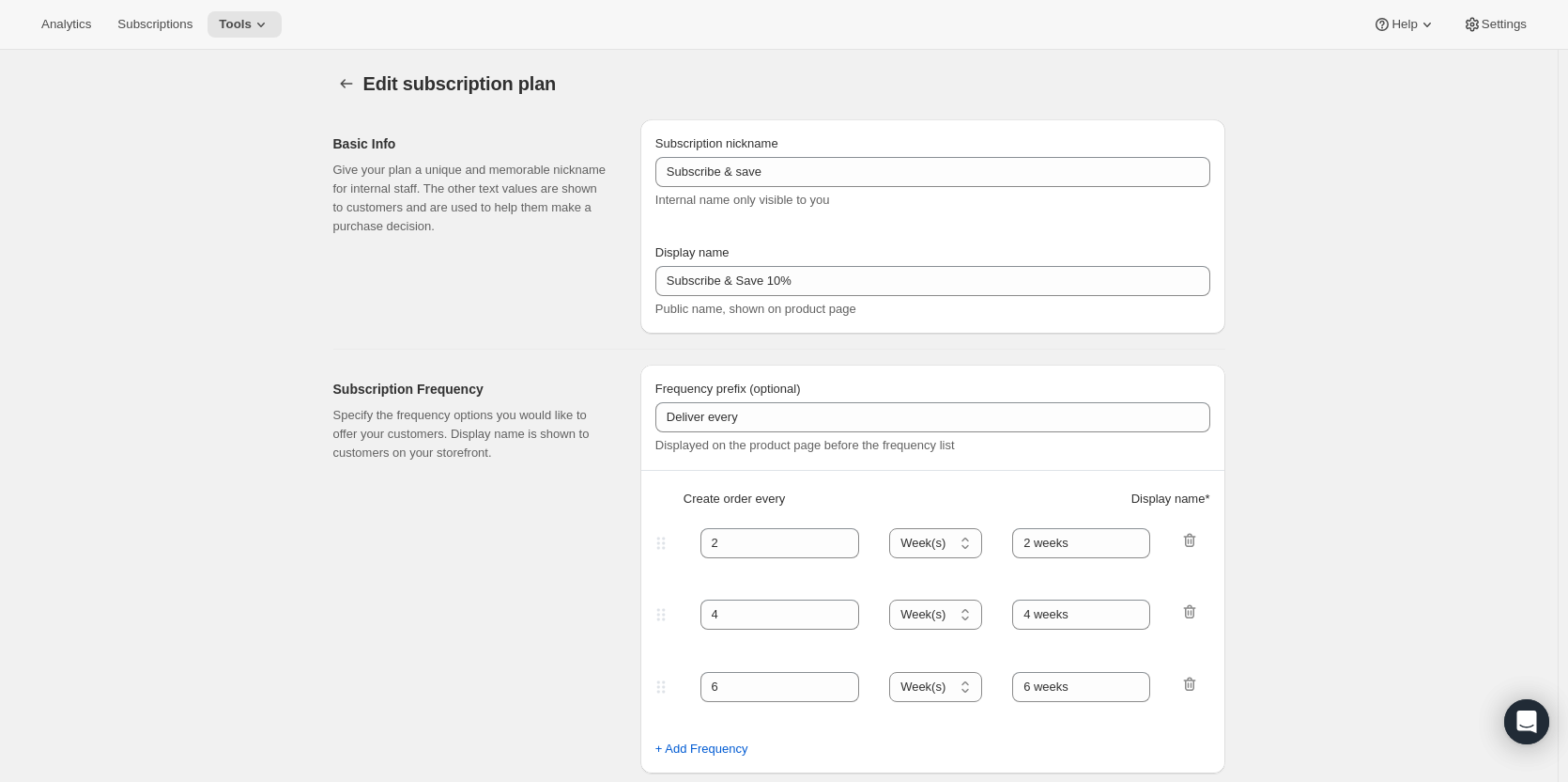
scroll to position [0, 0]
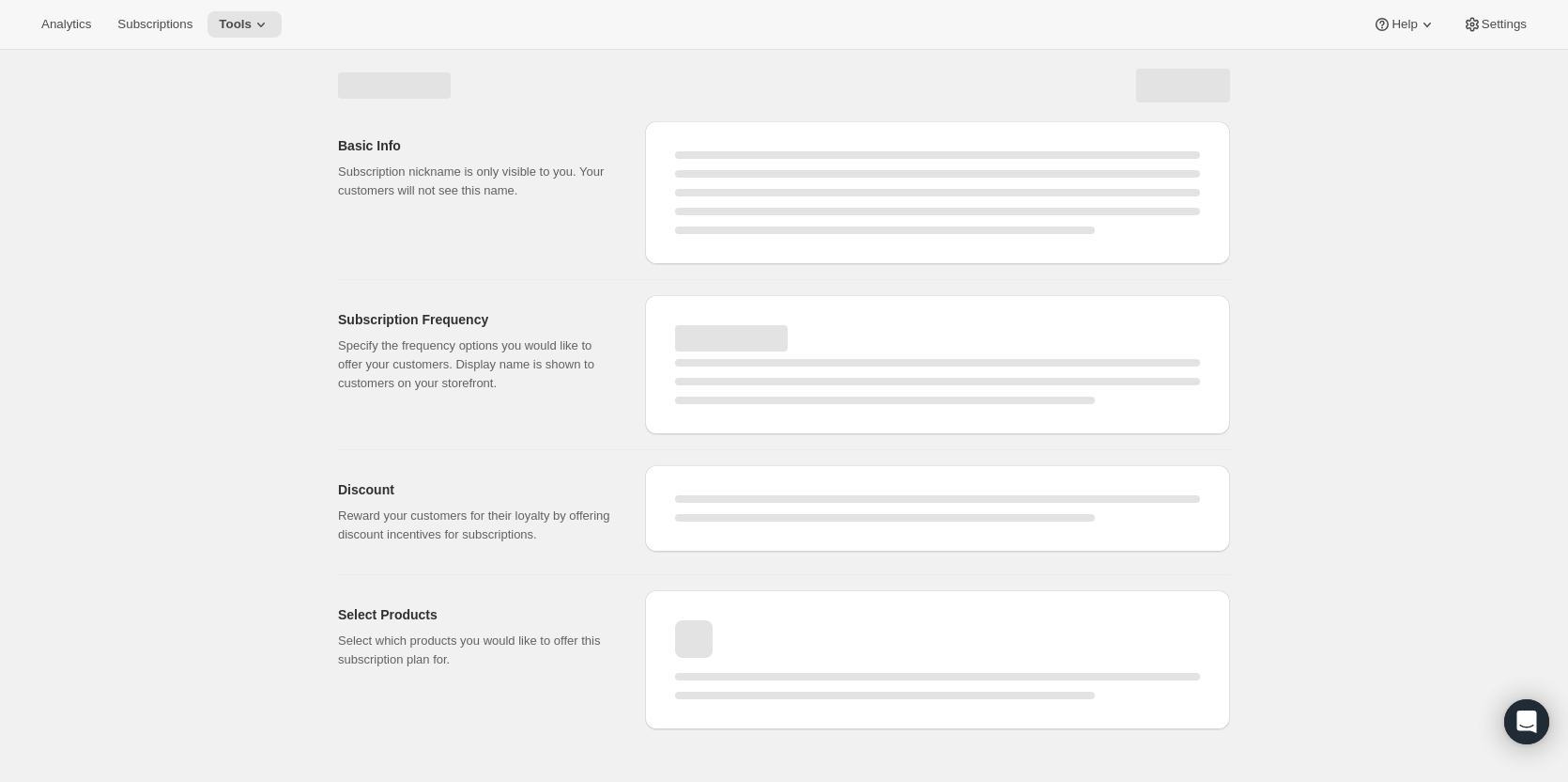
select select "WEEK"
